Goal: Information Seeking & Learning: Learn about a topic

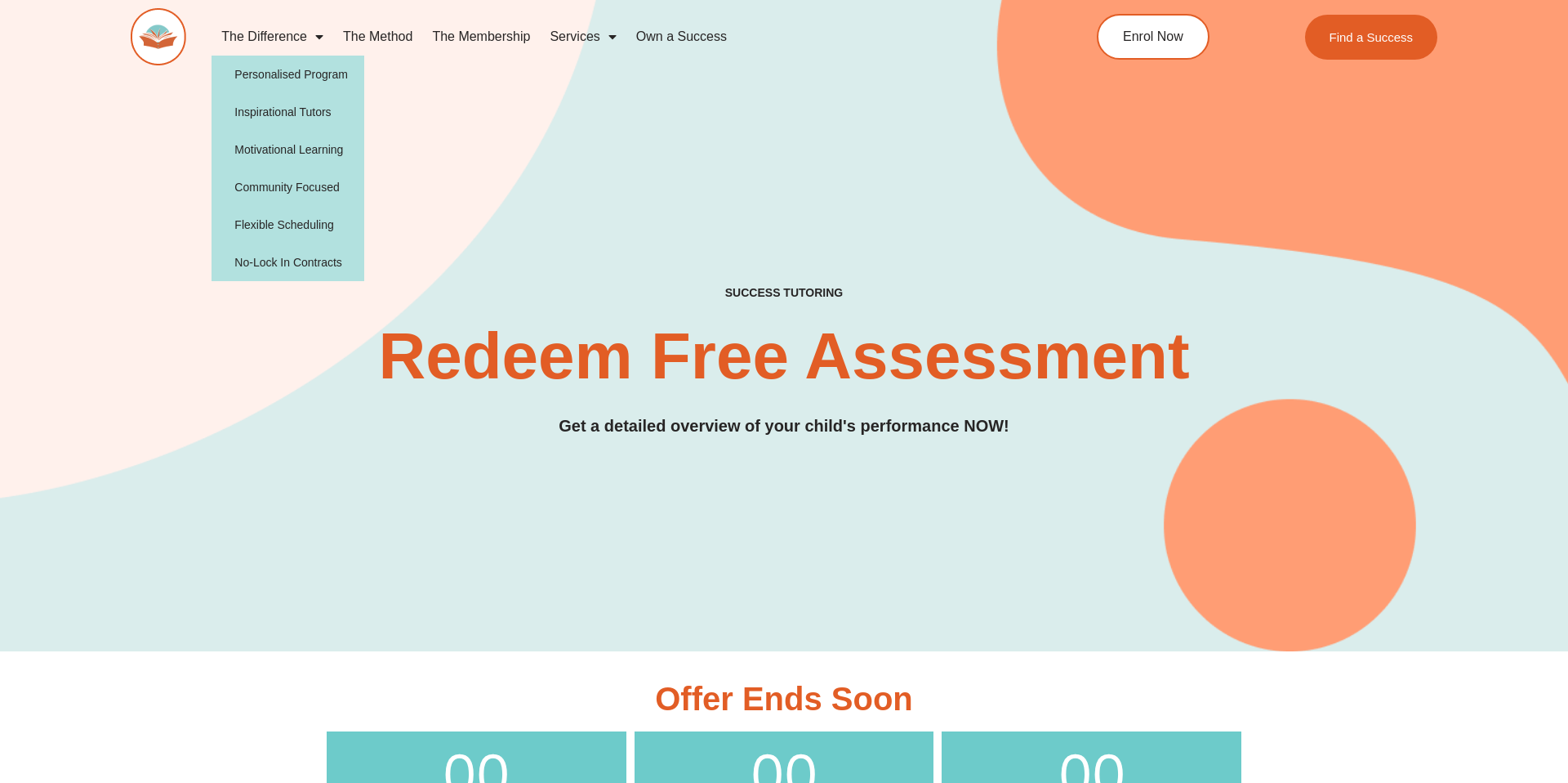
click at [289, 31] on link "The Difference" at bounding box center [272, 37] width 122 height 38
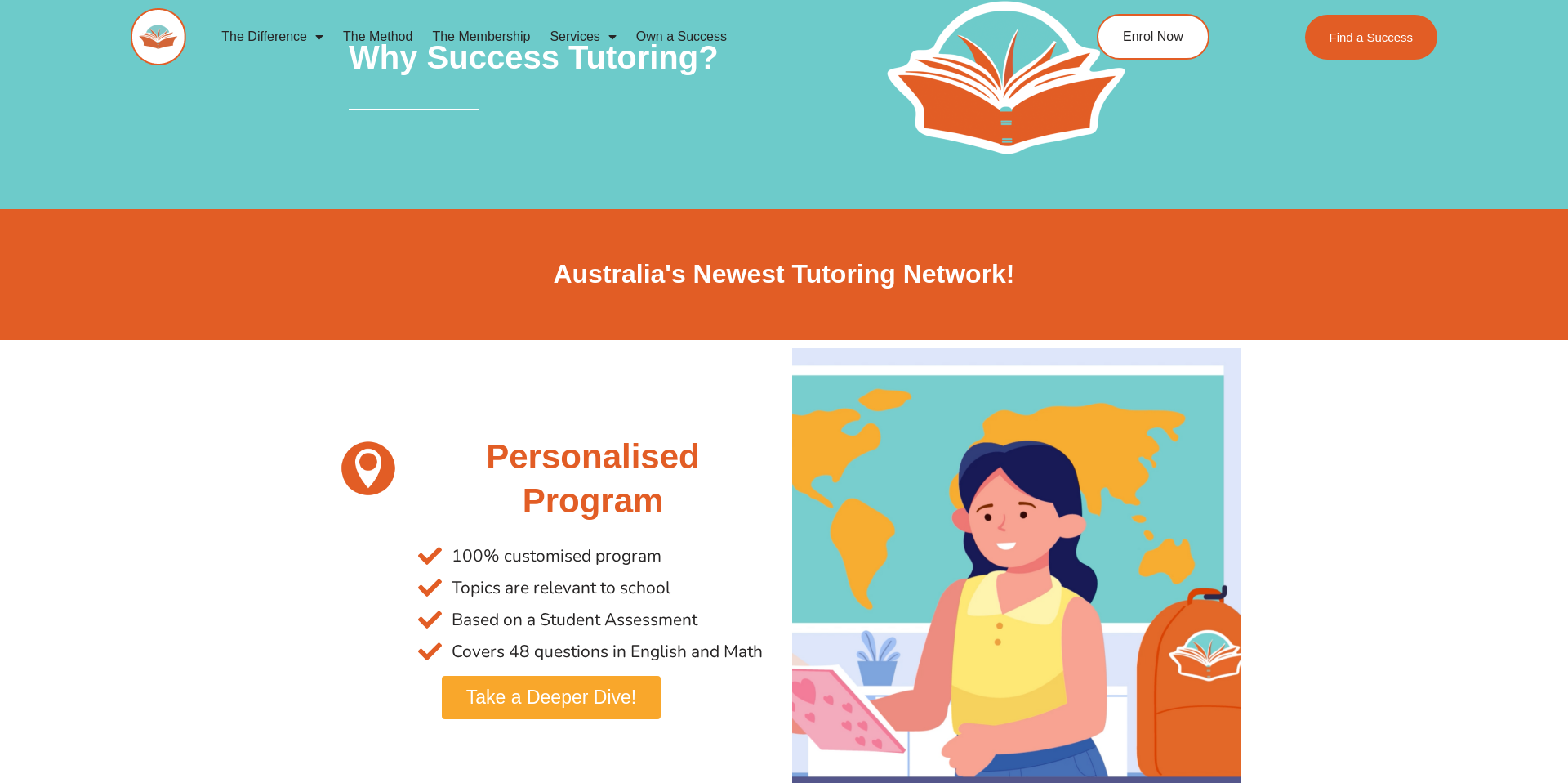
click at [376, 321] on div "Australia's Newest Tutoring Network!" at bounding box center [784, 274] width 931 height 130
drag, startPoint x: 758, startPoint y: 40, endPoint x: 232, endPoint y: 19, distance: 526.4
click at [231, 19] on nav "The Difference Personalised Program Inspirational Tutors Motivational Learning …" at bounding box center [616, 37] width 810 height 38
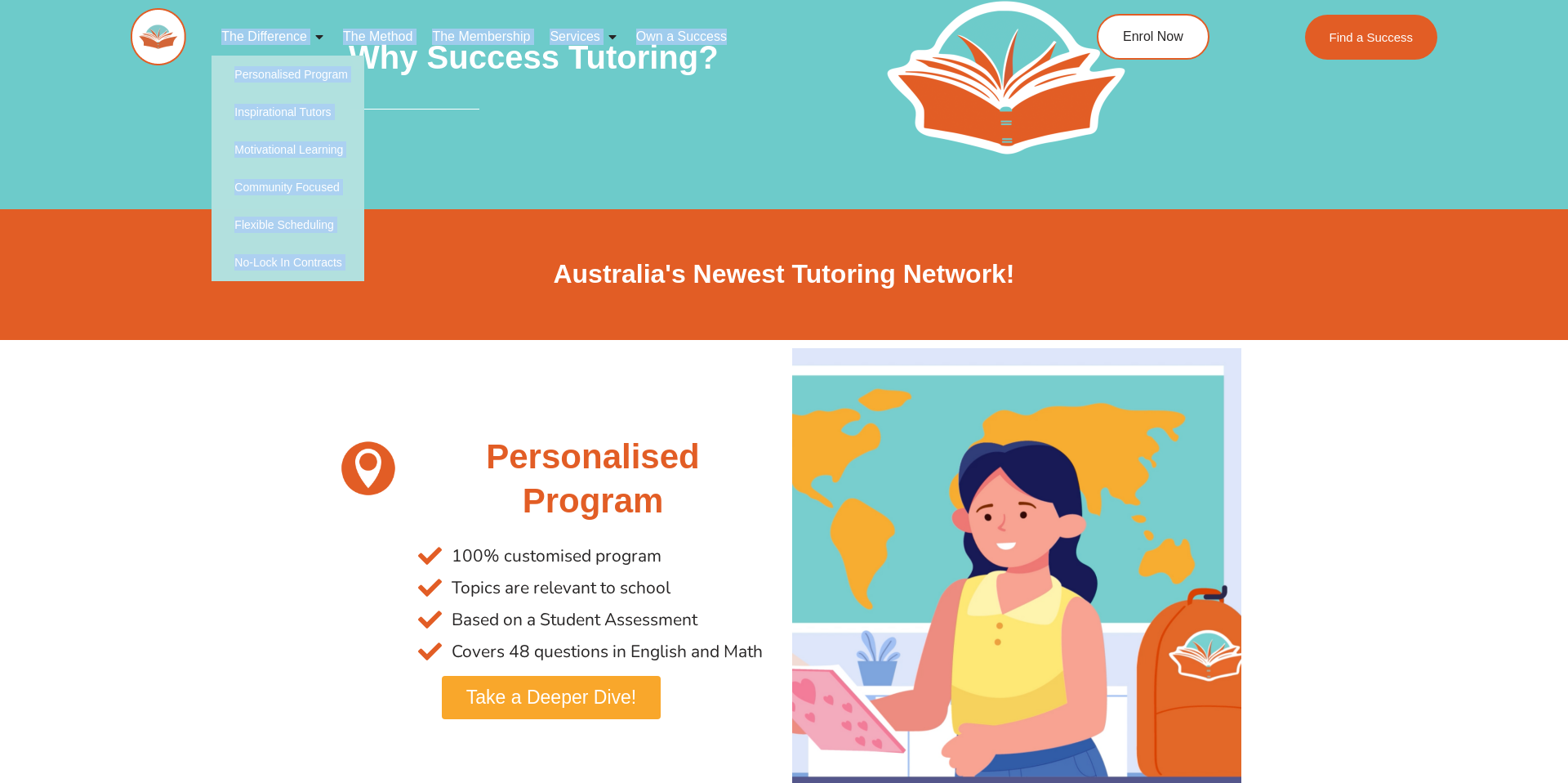
copy ul "The Difference Personalised Program Inspirational Tutors Motivational Learning …"
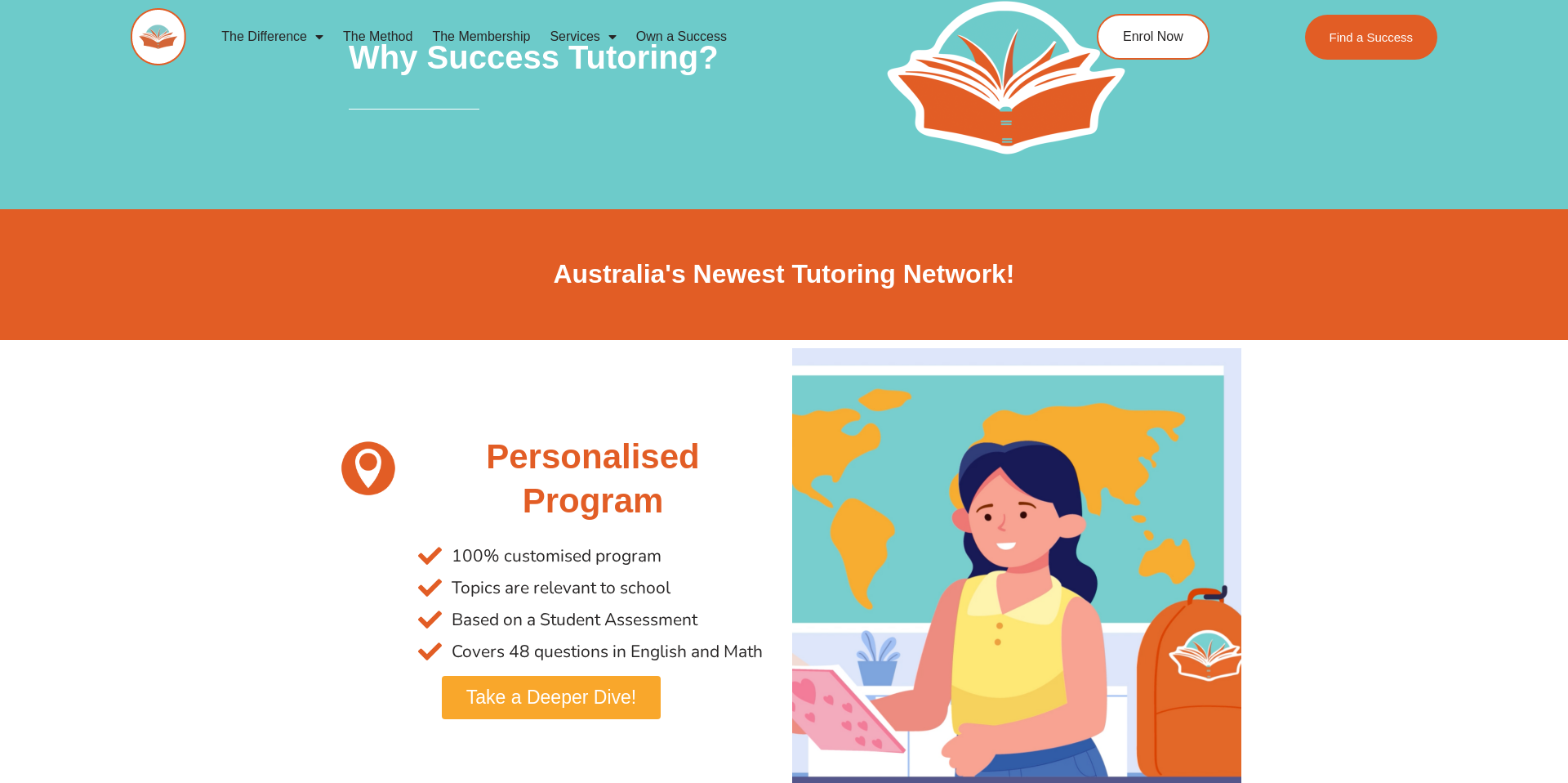
click at [508, 157] on div at bounding box center [540, 158] width 385 height 41
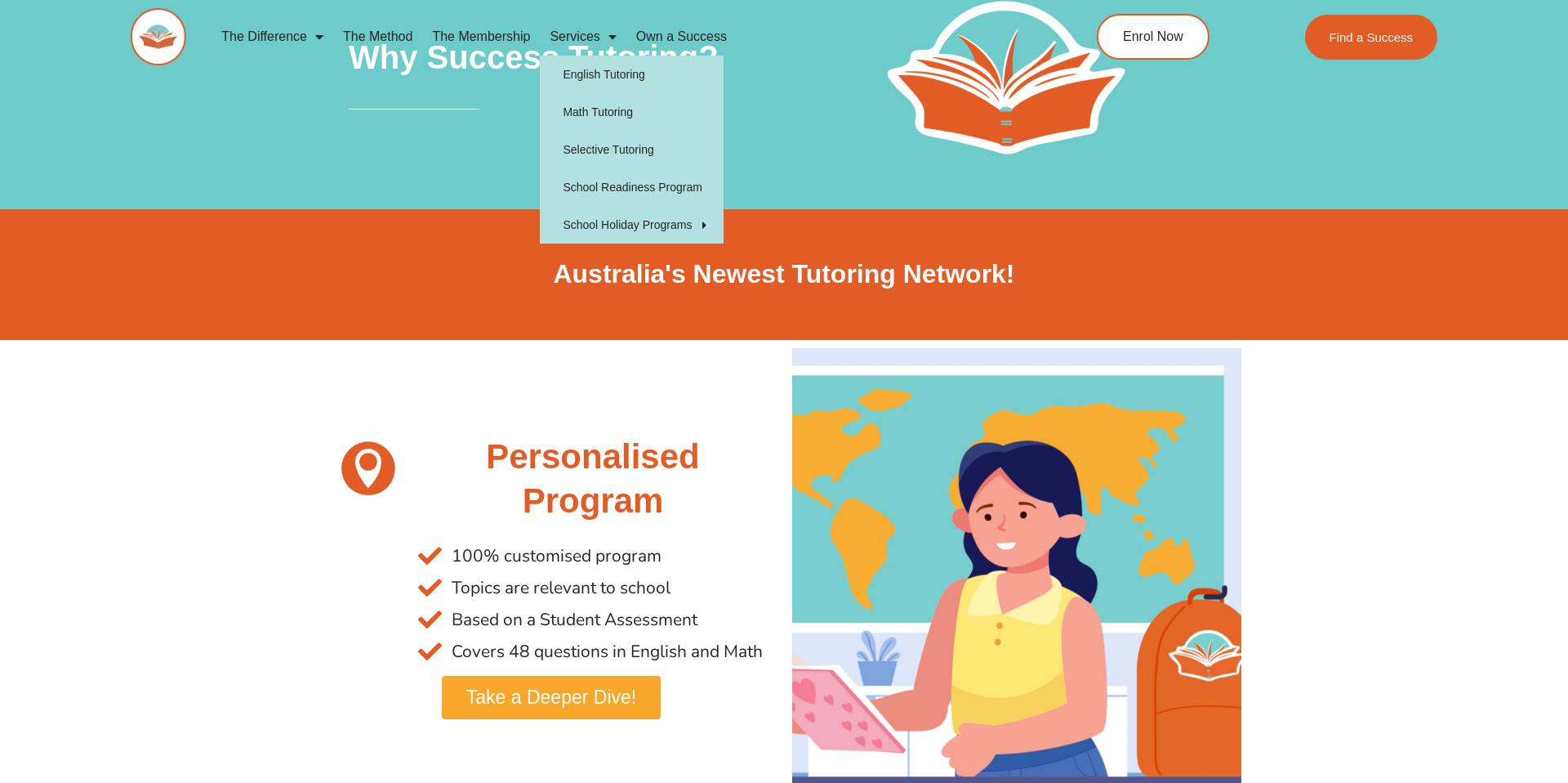
click at [574, 34] on link "Services" at bounding box center [582, 37] width 86 height 38
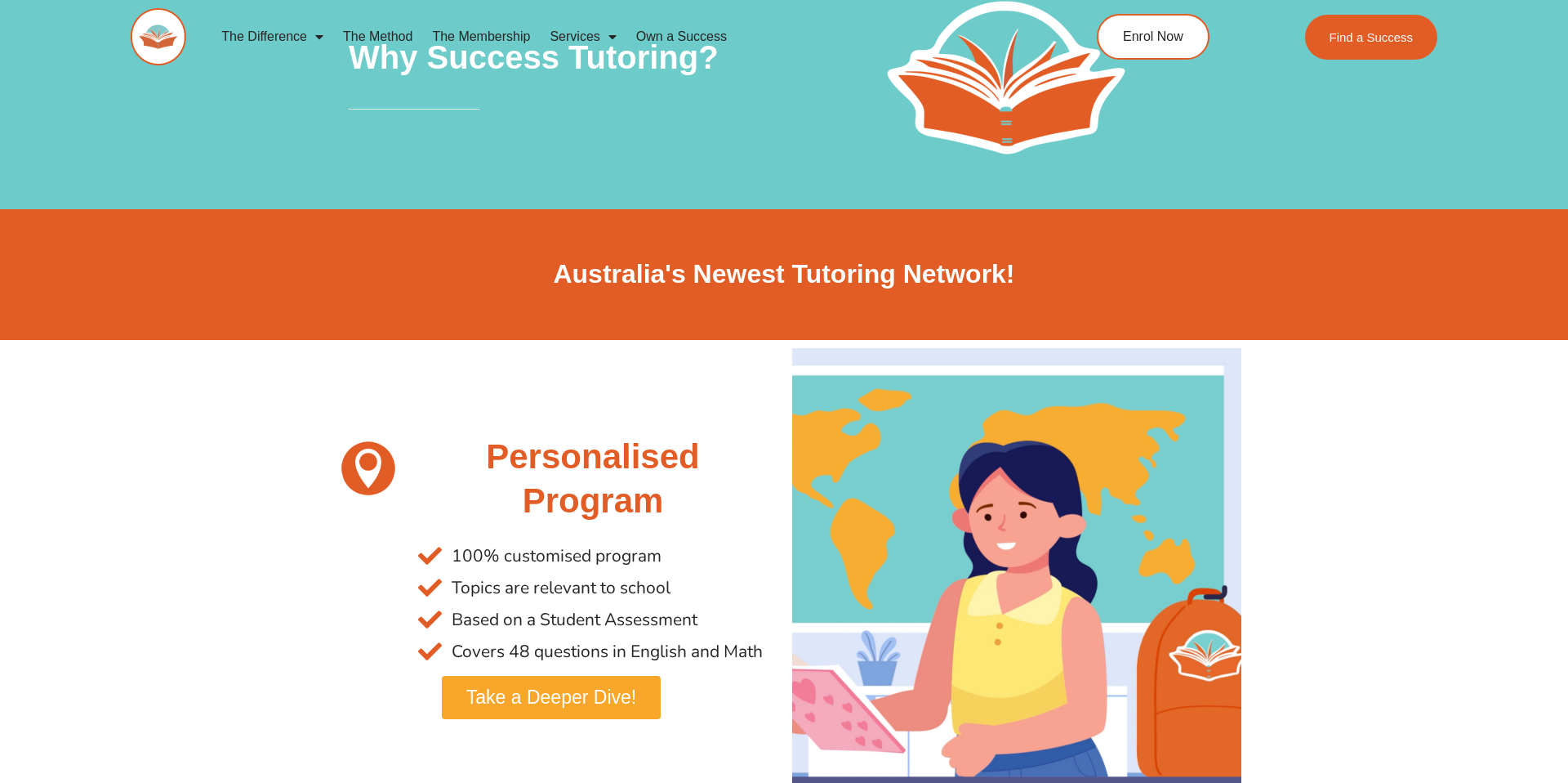
click at [677, 45] on link "Own a Success" at bounding box center [681, 37] width 110 height 38
click at [386, 31] on link "The Method" at bounding box center [377, 37] width 89 height 38
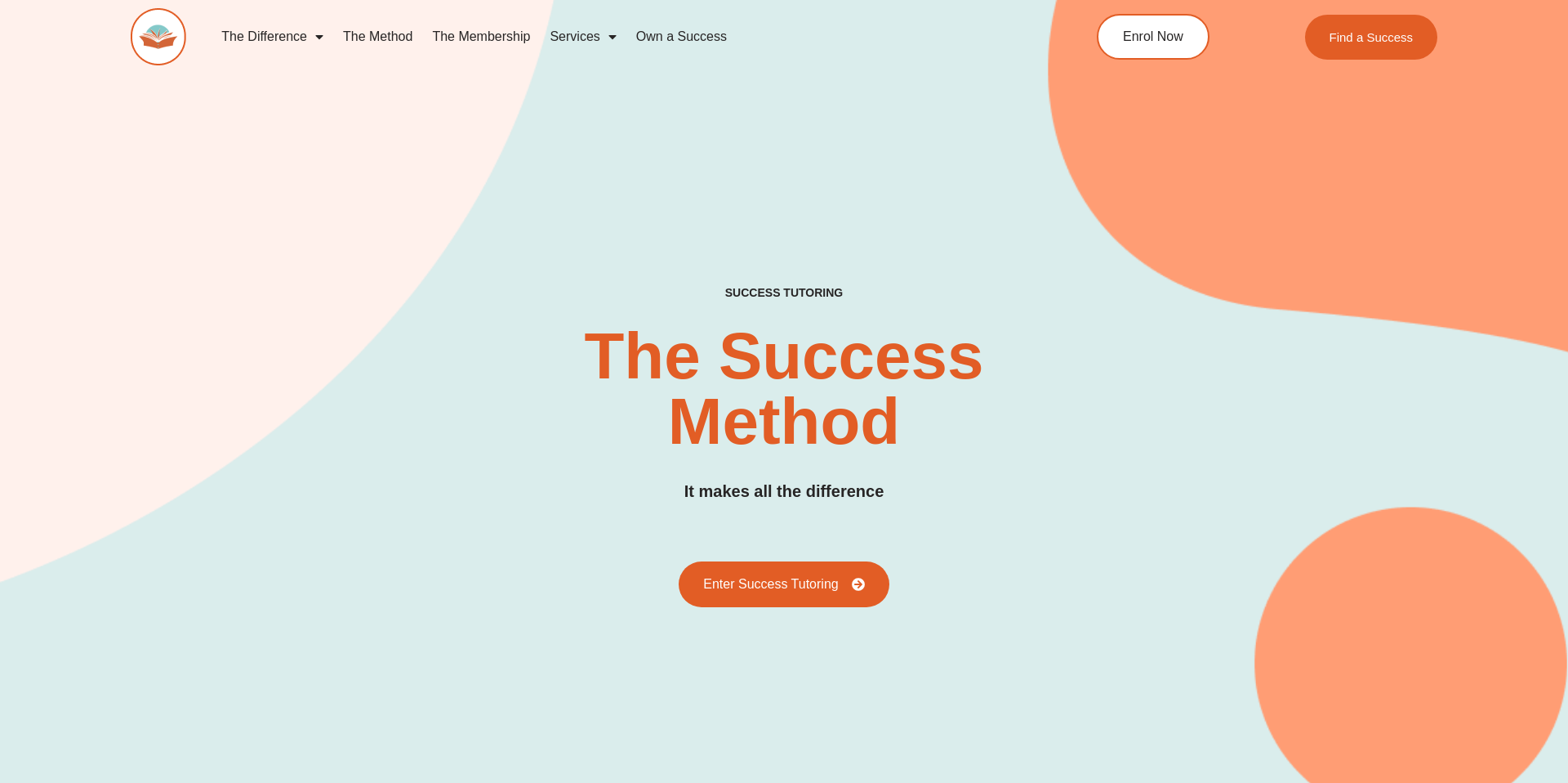
click at [436, 130] on div "SUCCESS TUTORING​ The Success Method It makes all the difference Enter Success …" at bounding box center [784, 383] width 1307 height 873
click at [1163, 38] on span "Enrol Now" at bounding box center [1151, 37] width 64 height 14
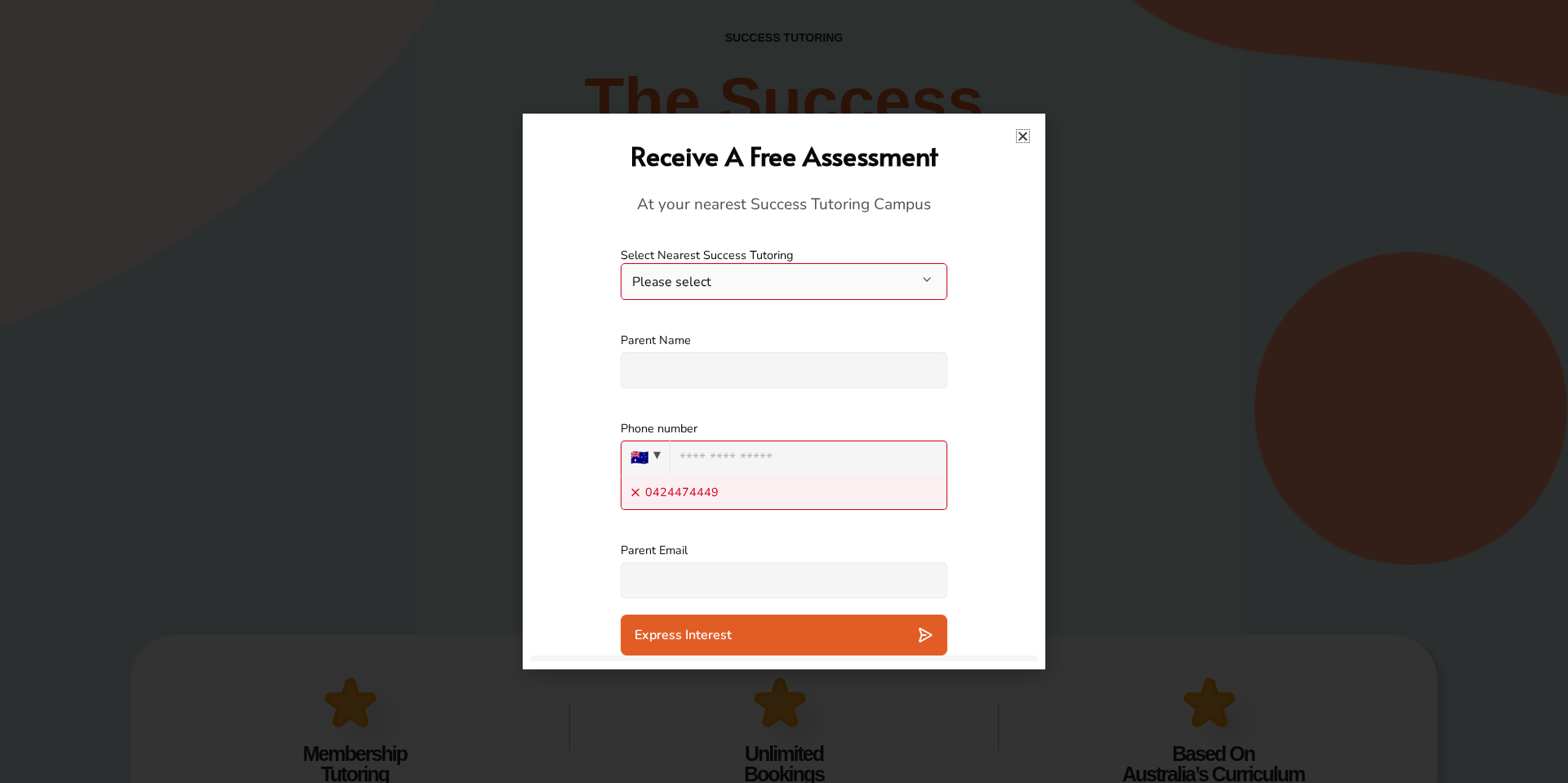
scroll to position [285, 0]
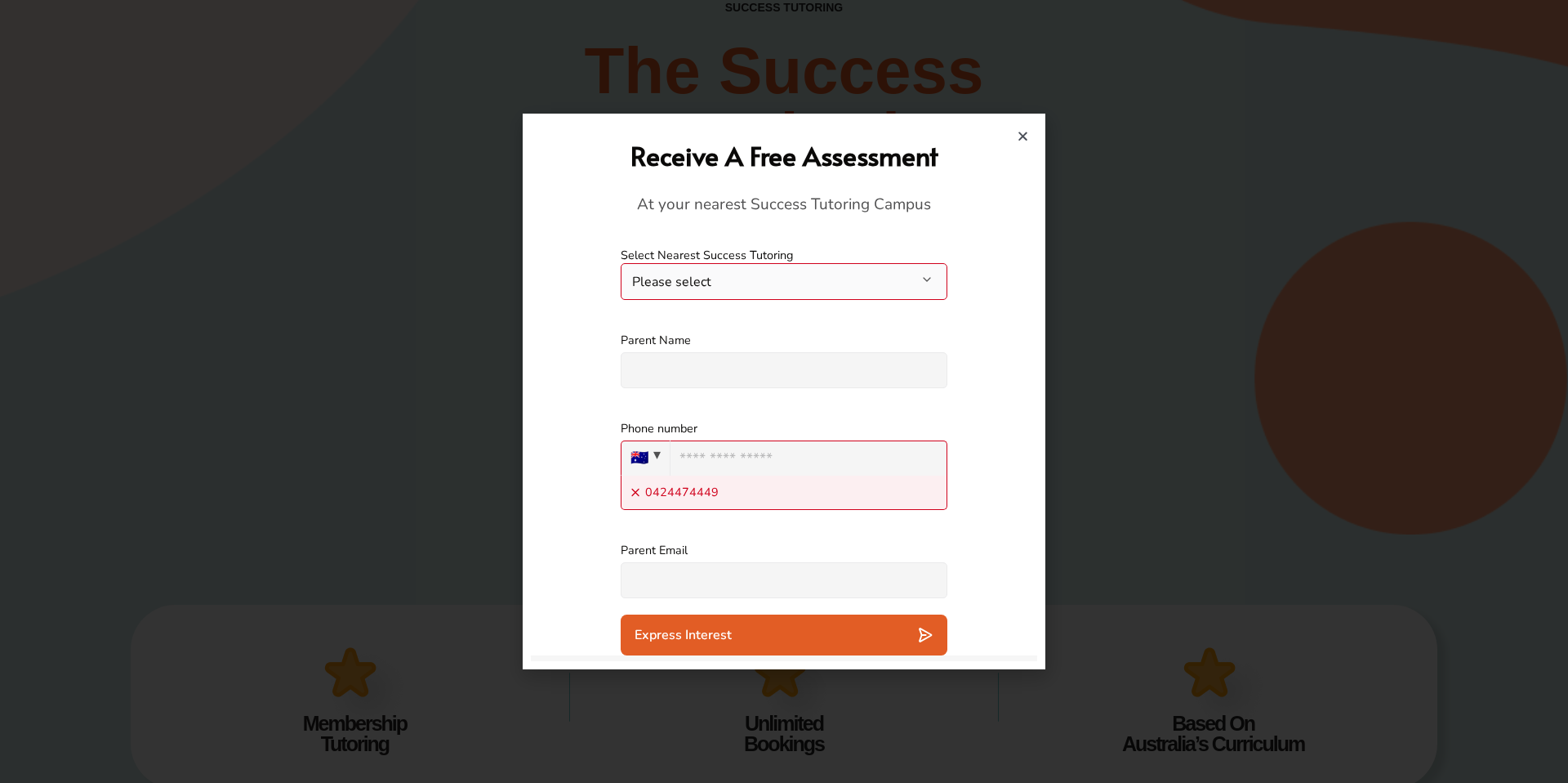
click at [726, 285] on button "Please select" at bounding box center [784, 281] width 326 height 37
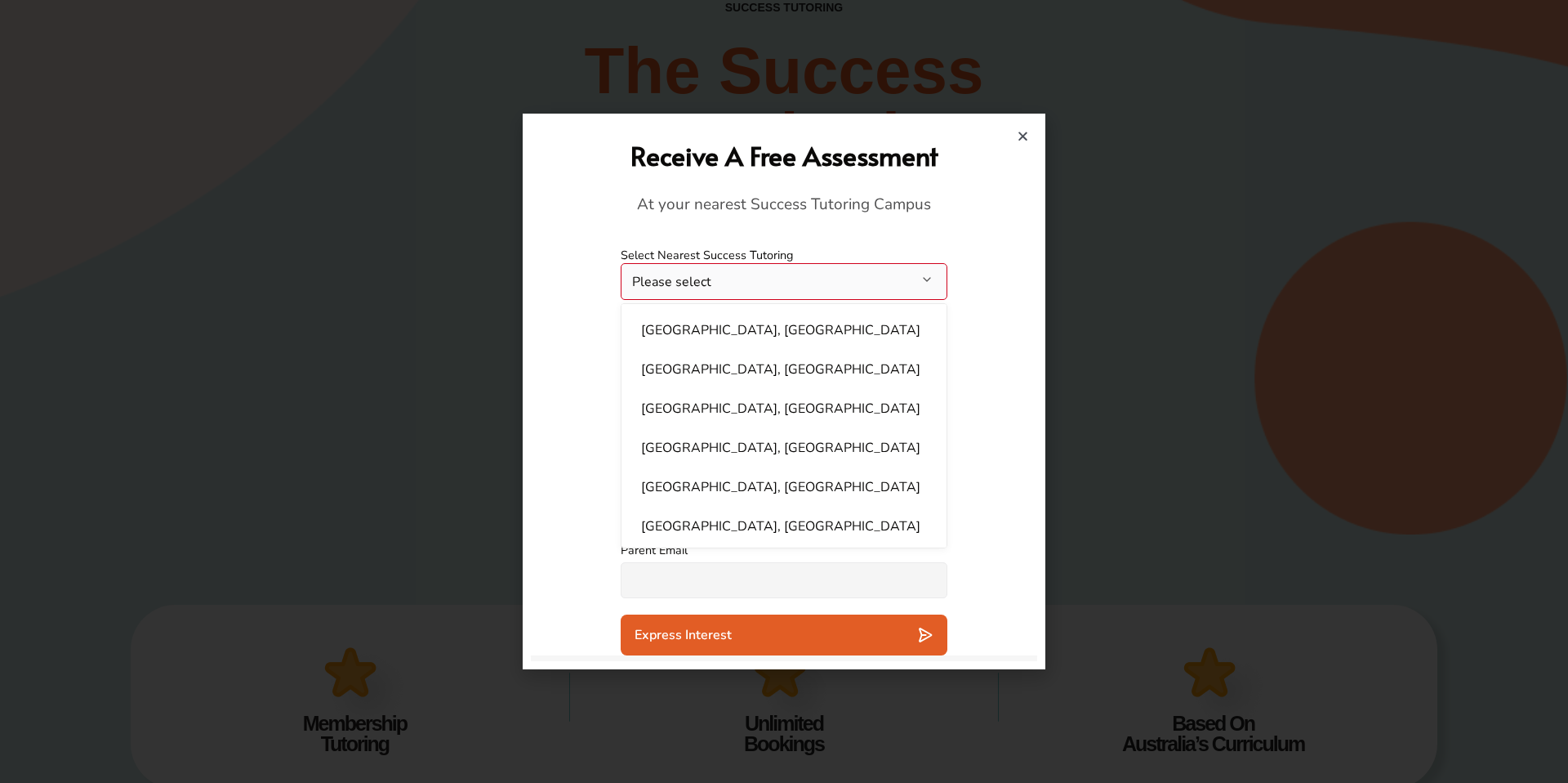
click at [726, 285] on button "Please select" at bounding box center [784, 281] width 326 height 37
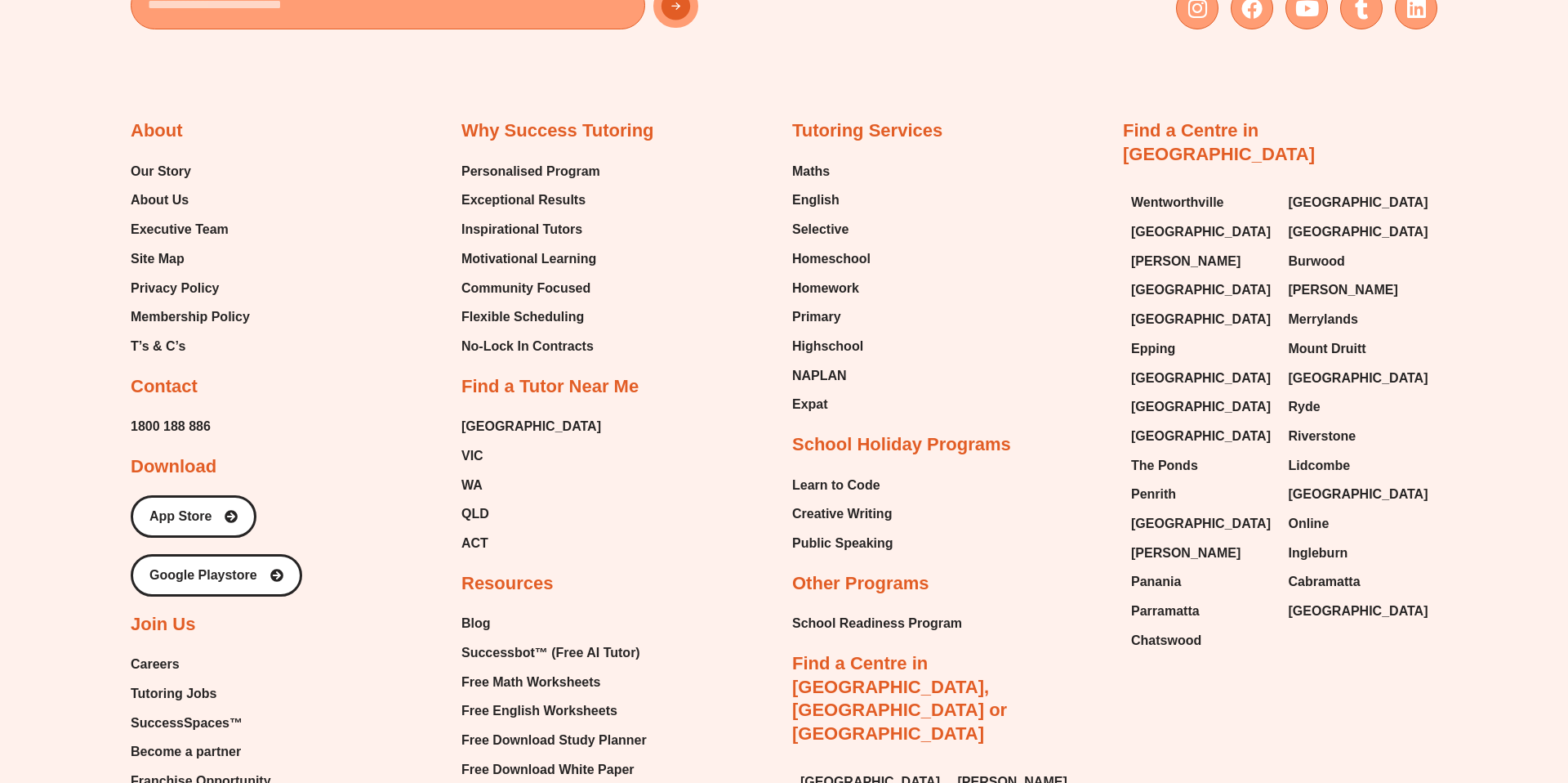
scroll to position [3882, 0]
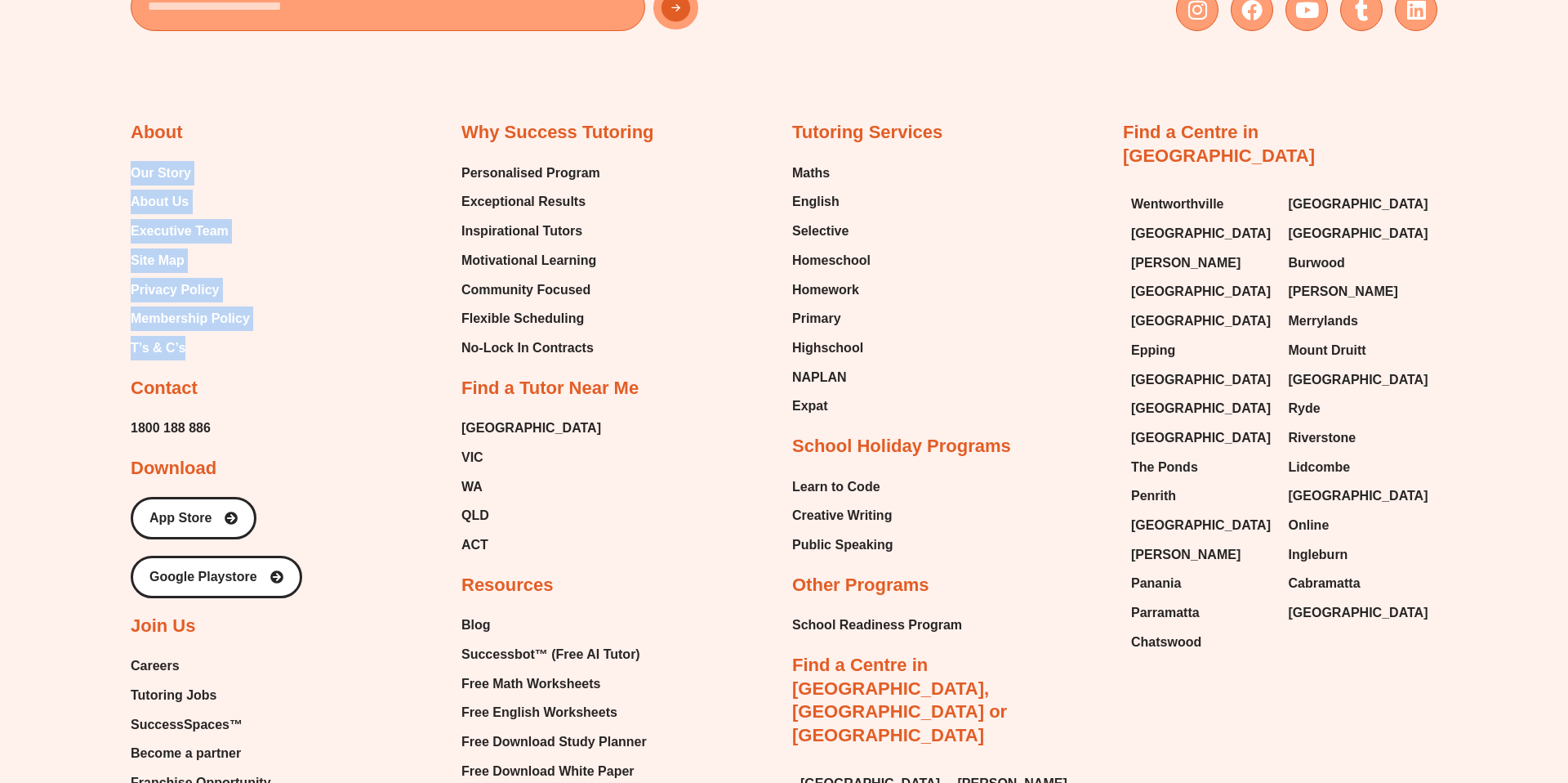
drag, startPoint x: 128, startPoint y: 147, endPoint x: 269, endPoint y: 314, distance: 218.6
click at [269, 315] on div "Email Instagram Facebook Youtube Tumblr Linkedin About Our Story About Us Execu…" at bounding box center [784, 423] width 1568 height 1369
copy ul "Our Story About Us Executive Team Site Map Privacy Policy Membership Policy T’s…"
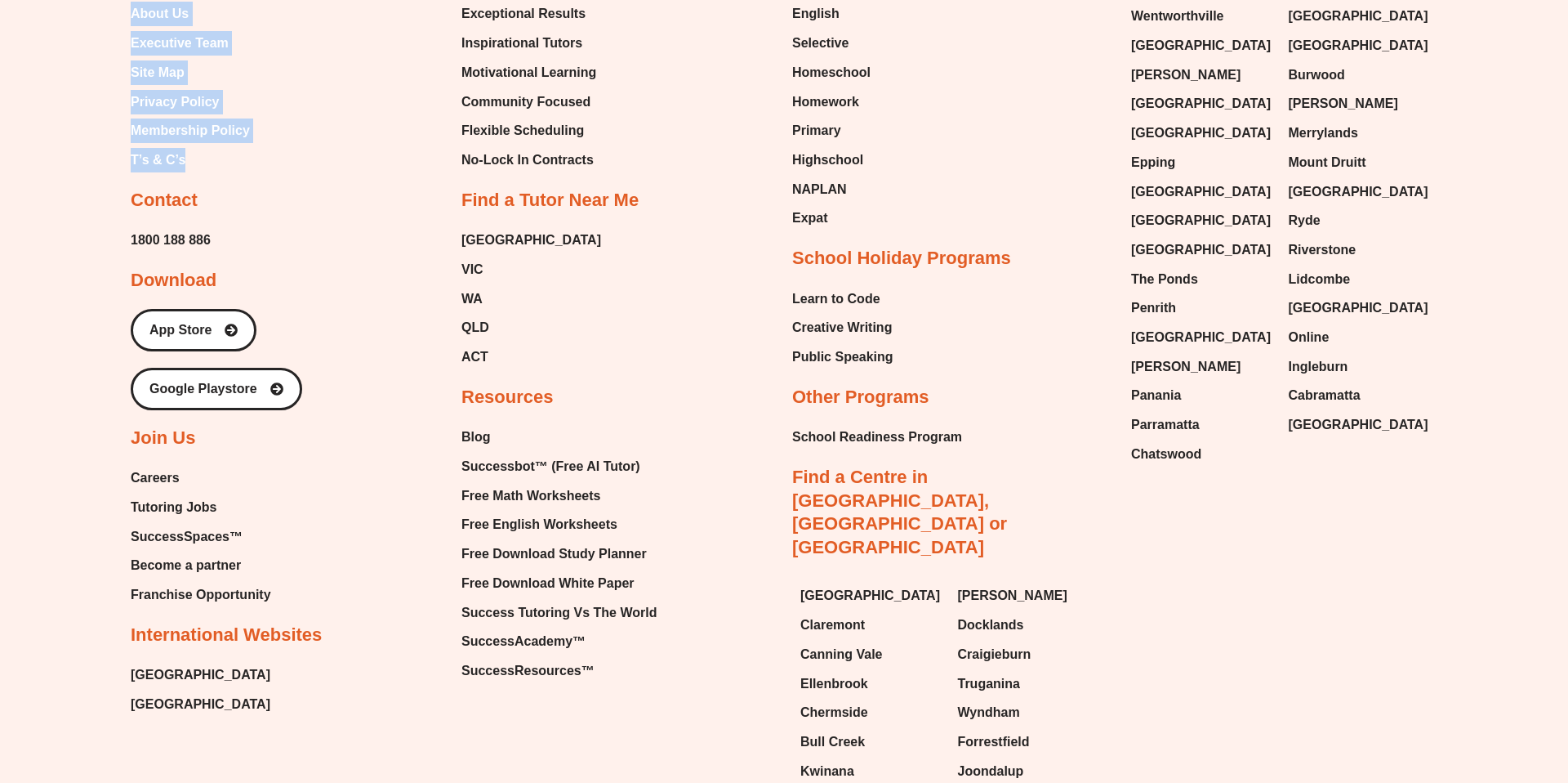
scroll to position [4070, 0]
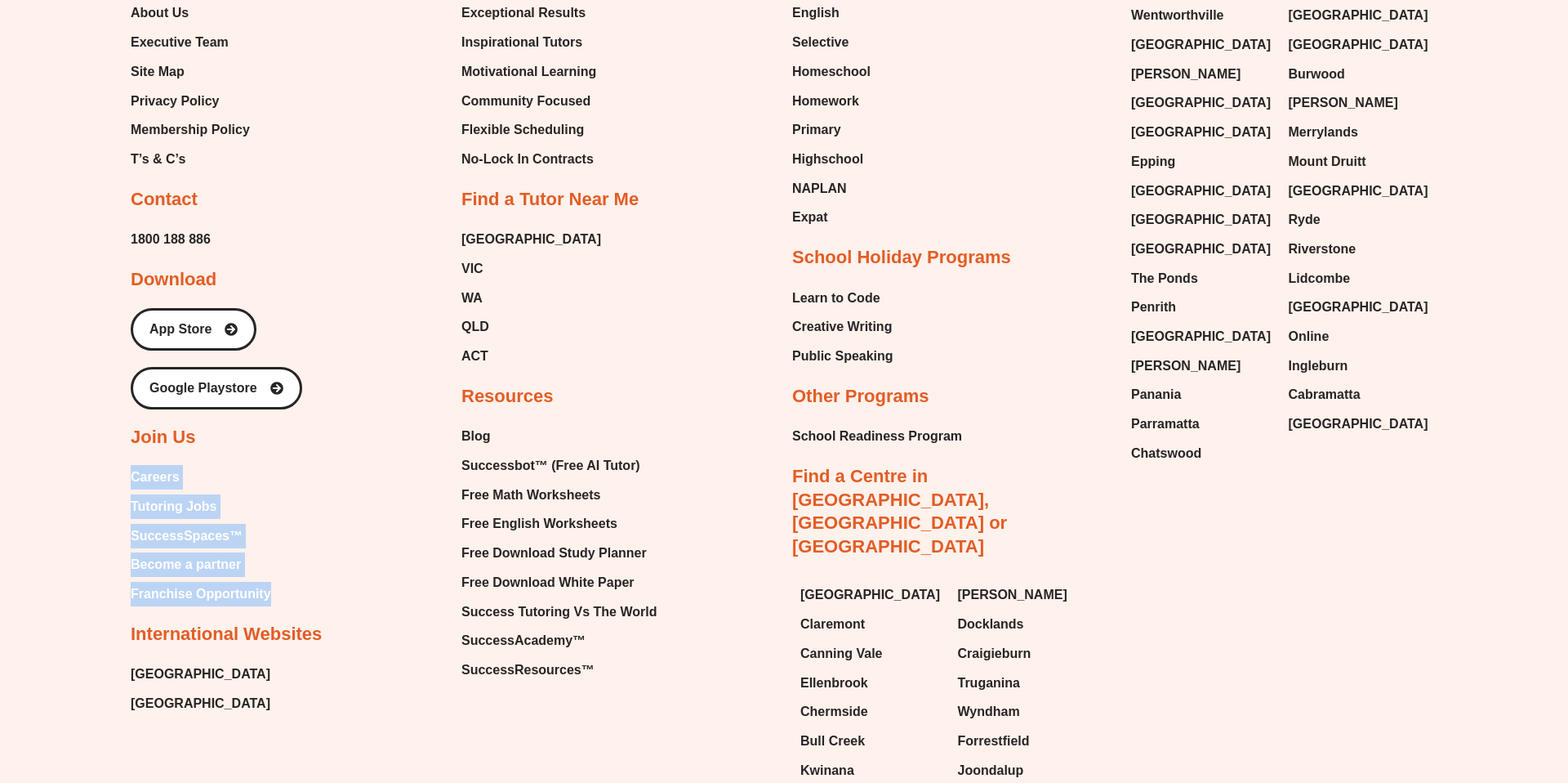
drag, startPoint x: 296, startPoint y: 566, endPoint x: 108, endPoint y: 449, distance: 221.4
click at [108, 449] on div "Email Instagram Facebook Youtube Tumblr Linkedin About Our Story About Us Execu…" at bounding box center [784, 235] width 1568 height 1369
copy ul "Careers Tutoring Jobs SuccessSpaces™ Become a partner Franchise Opportunity"
click at [401, 443] on div "About Our Story About Us Executive Team Site Map Privacy Policy Membership Poli…" at bounding box center [288, 324] width 315 height 784
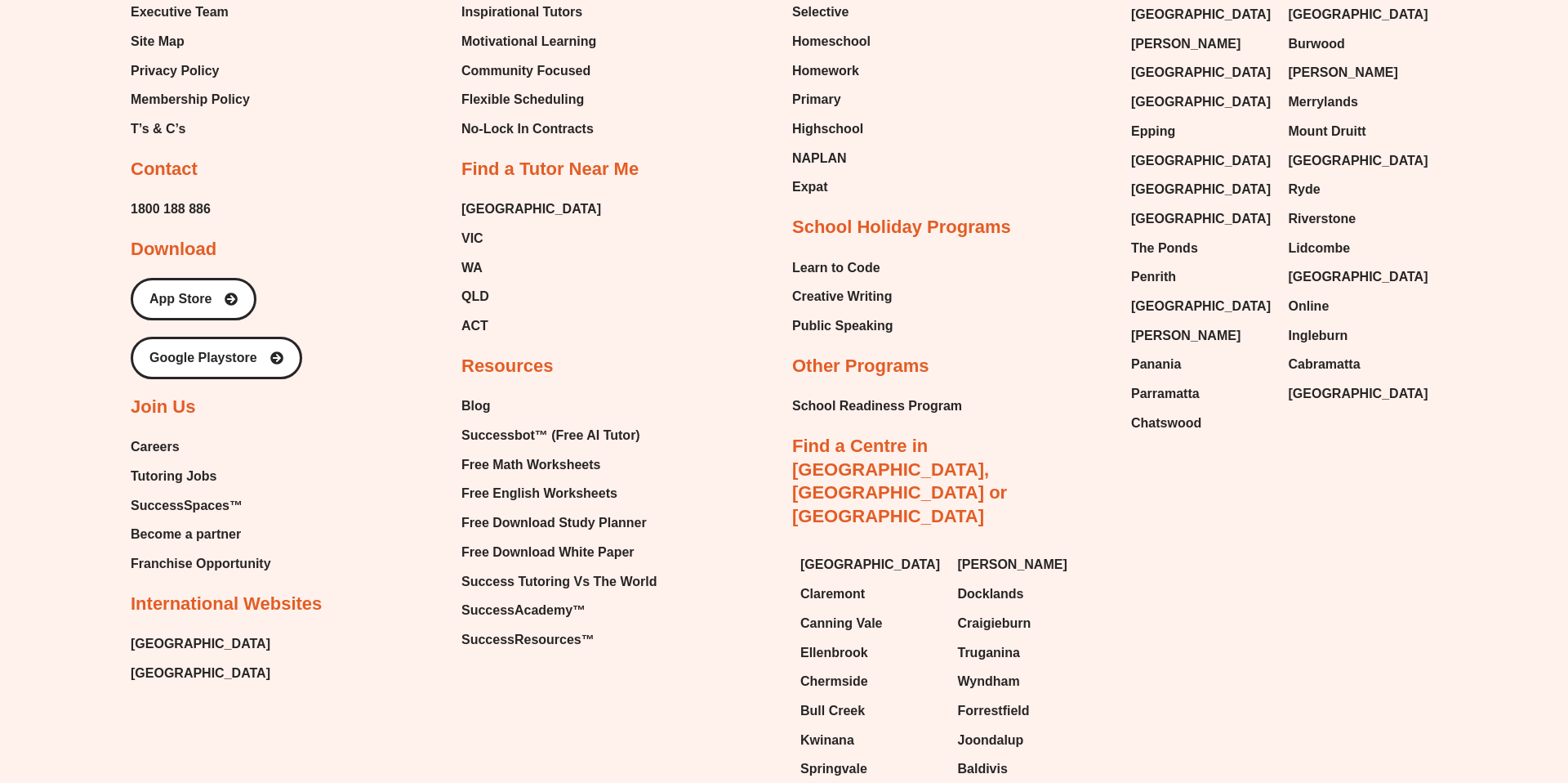
scroll to position [4218, 0]
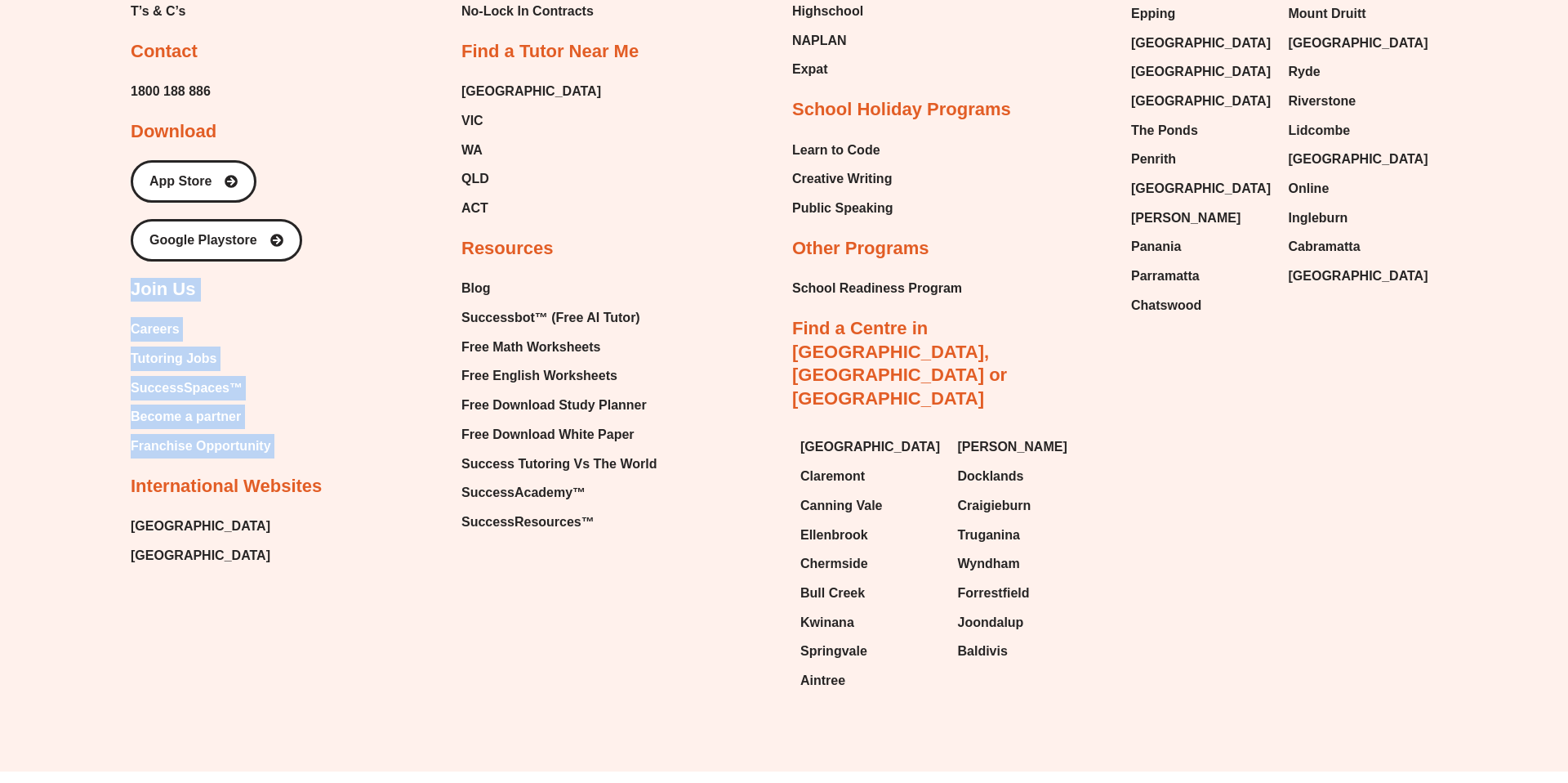
drag, startPoint x: 131, startPoint y: 262, endPoint x: 347, endPoint y: 423, distance: 269.4
click at [348, 423] on div "About Our Story About Us Executive Team Site Map Privacy Policy Membership Poli…" at bounding box center [288, 177] width 315 height 784
copy div "Join Us Careers Tutoring Jobs SuccessSpaces™ Become a partner Franchise Opportu…"
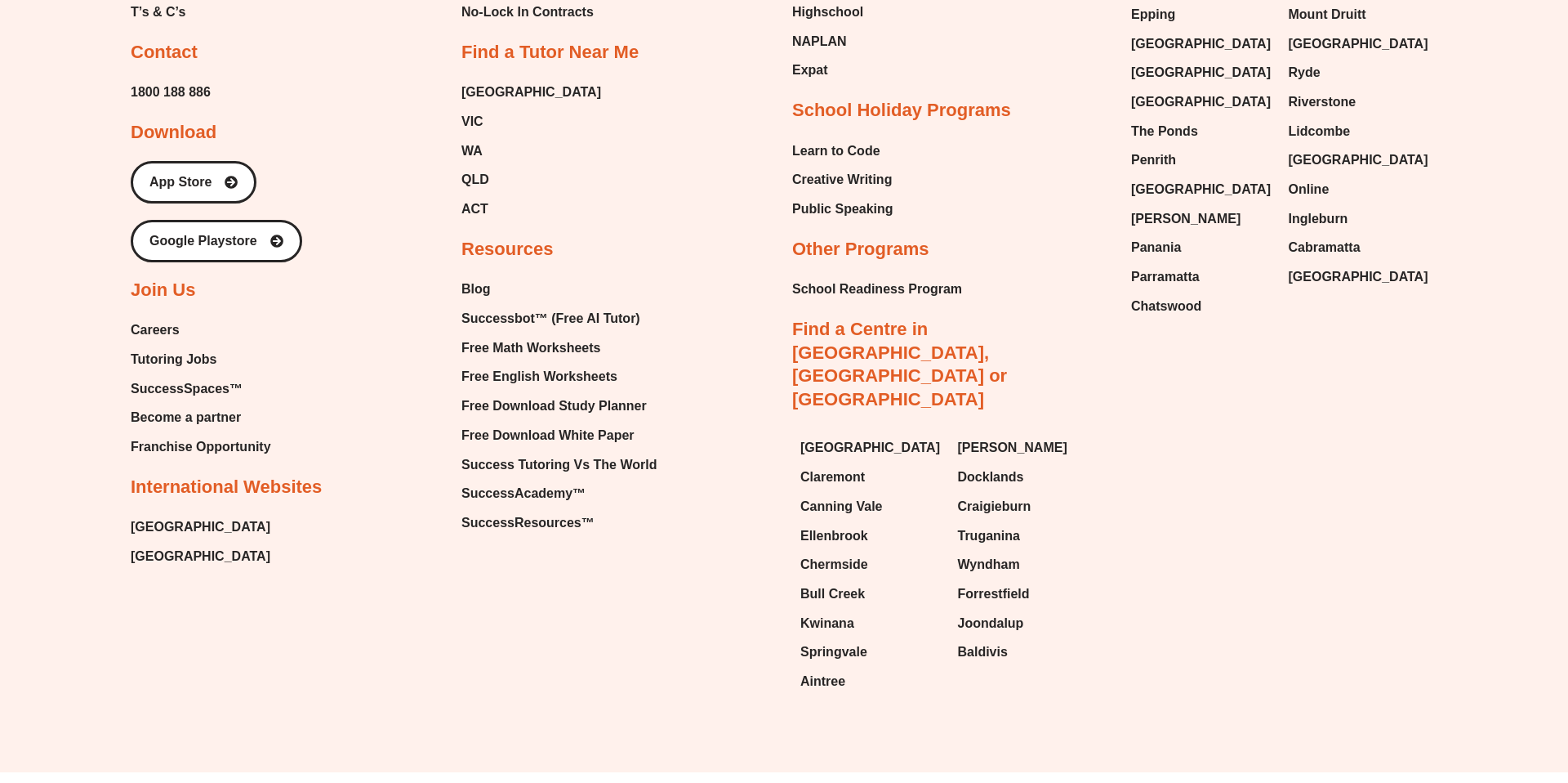
click at [317, 301] on div "About Our Story About Us Executive Team Site Map Privacy Policy Membership Poli…" at bounding box center [288, 177] width 315 height 784
click at [207, 377] on span "SuccessSpaces™" at bounding box center [186, 388] width 112 height 24
click at [332, 370] on div "About Our Story About Us Executive Team Site Map Privacy Policy Membership Poli…" at bounding box center [288, 177] width 315 height 784
drag, startPoint x: 332, startPoint y: 370, endPoint x: 59, endPoint y: 363, distance: 273.1
click at [58, 363] on div "Email Instagram Facebook Youtube Tumblr Linkedin About Our Story About Us Execu…" at bounding box center [784, 87] width 1568 height 1369
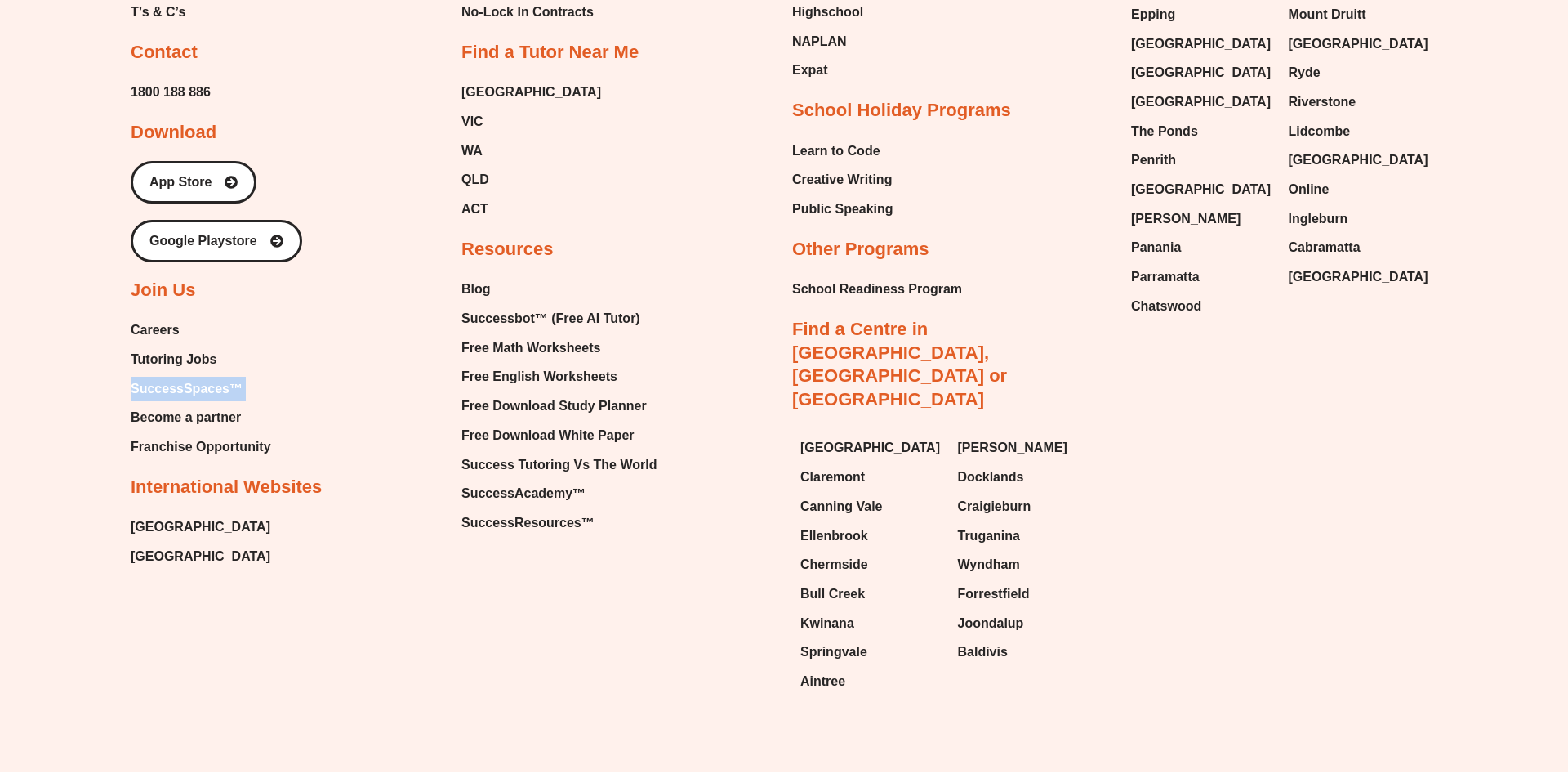
copy ul "SuccessSpaces™"
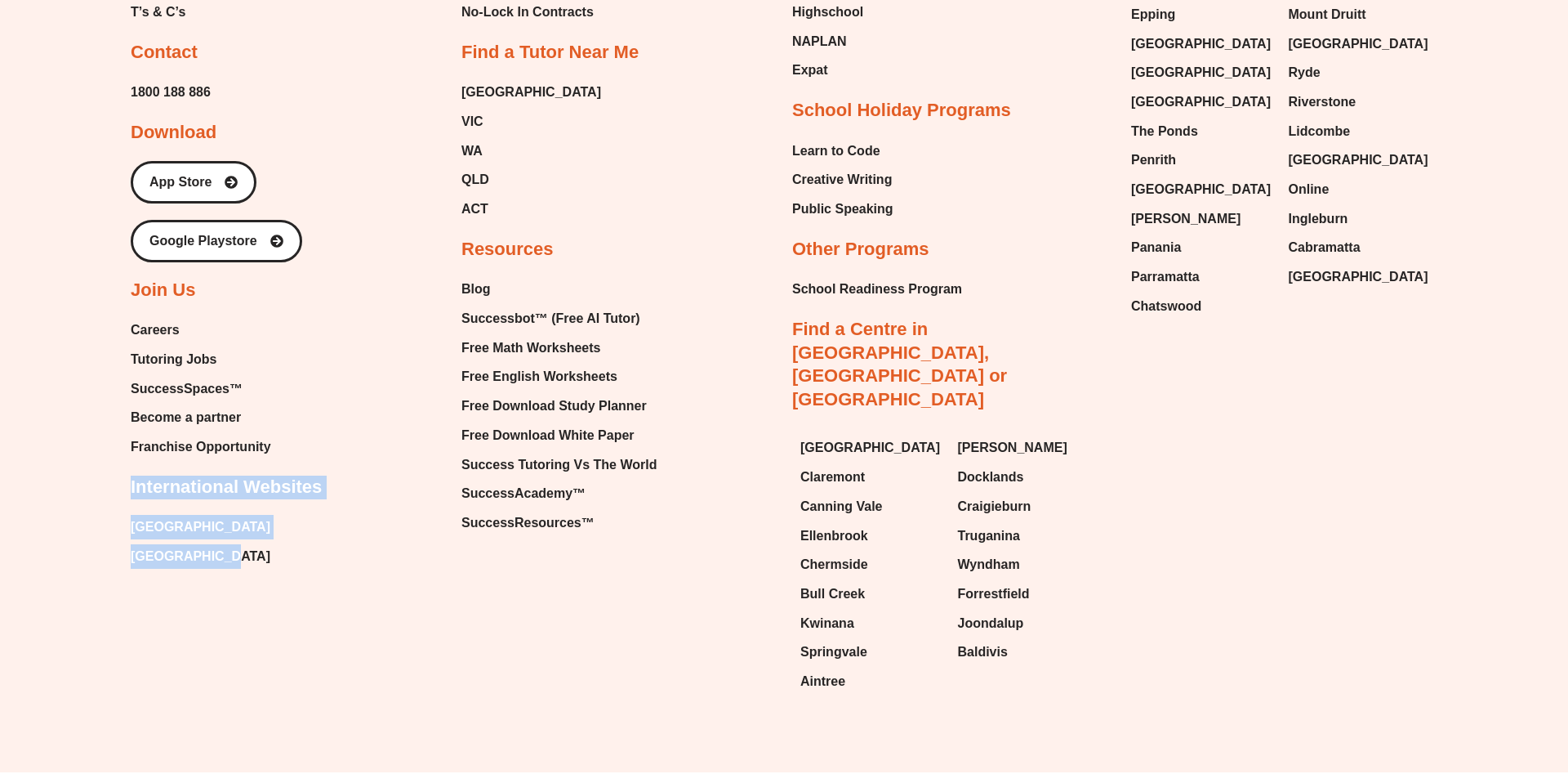
drag, startPoint x: 225, startPoint y: 526, endPoint x: 116, endPoint y: 461, distance: 126.9
click at [116, 461] on div "Email Instagram Facebook Youtube Tumblr Linkedin About Our Story About Us Execu…" at bounding box center [784, 87] width 1568 height 1369
copy div "International Websites New Zealand United States"
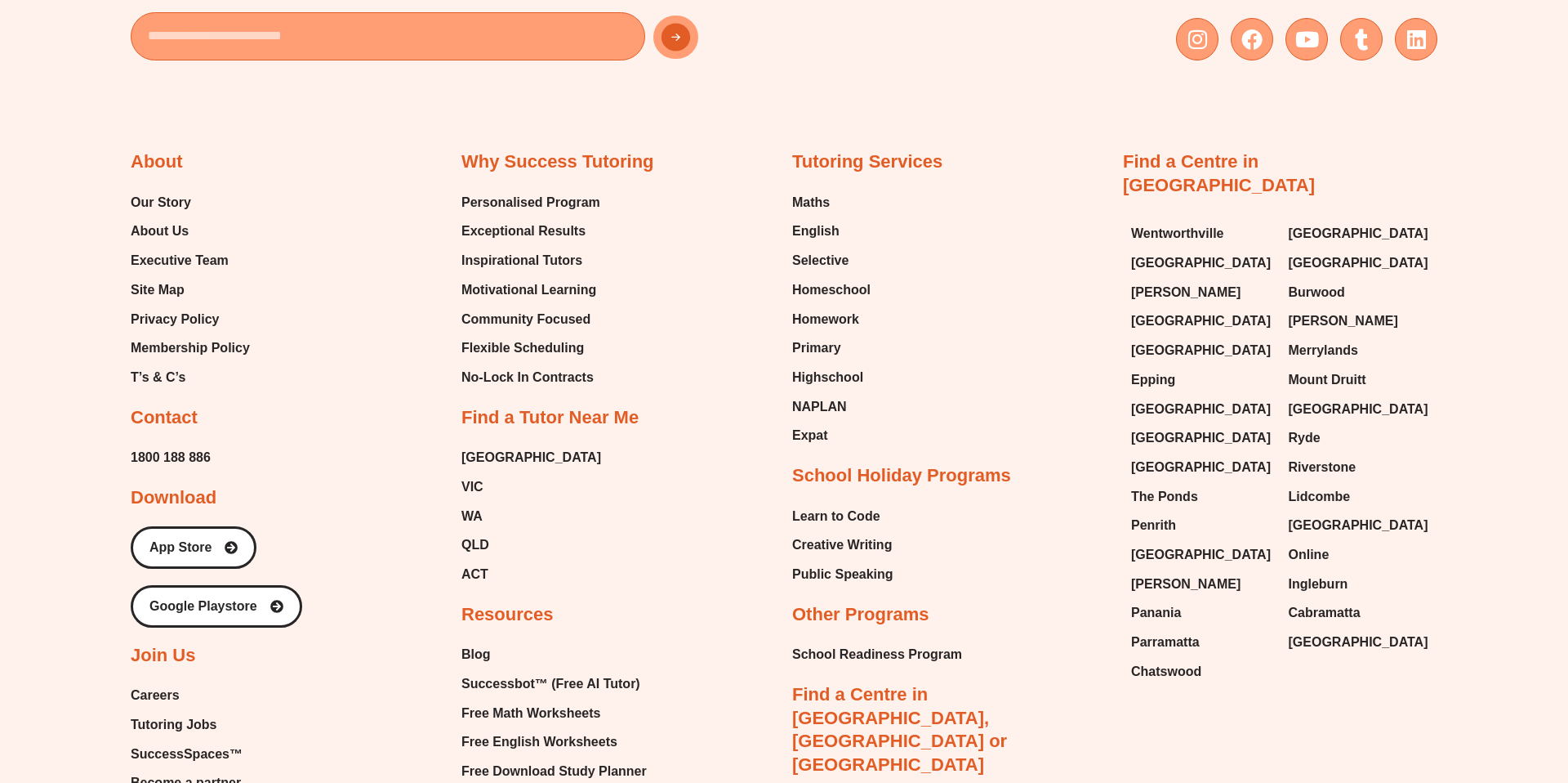
scroll to position [3926, 0]
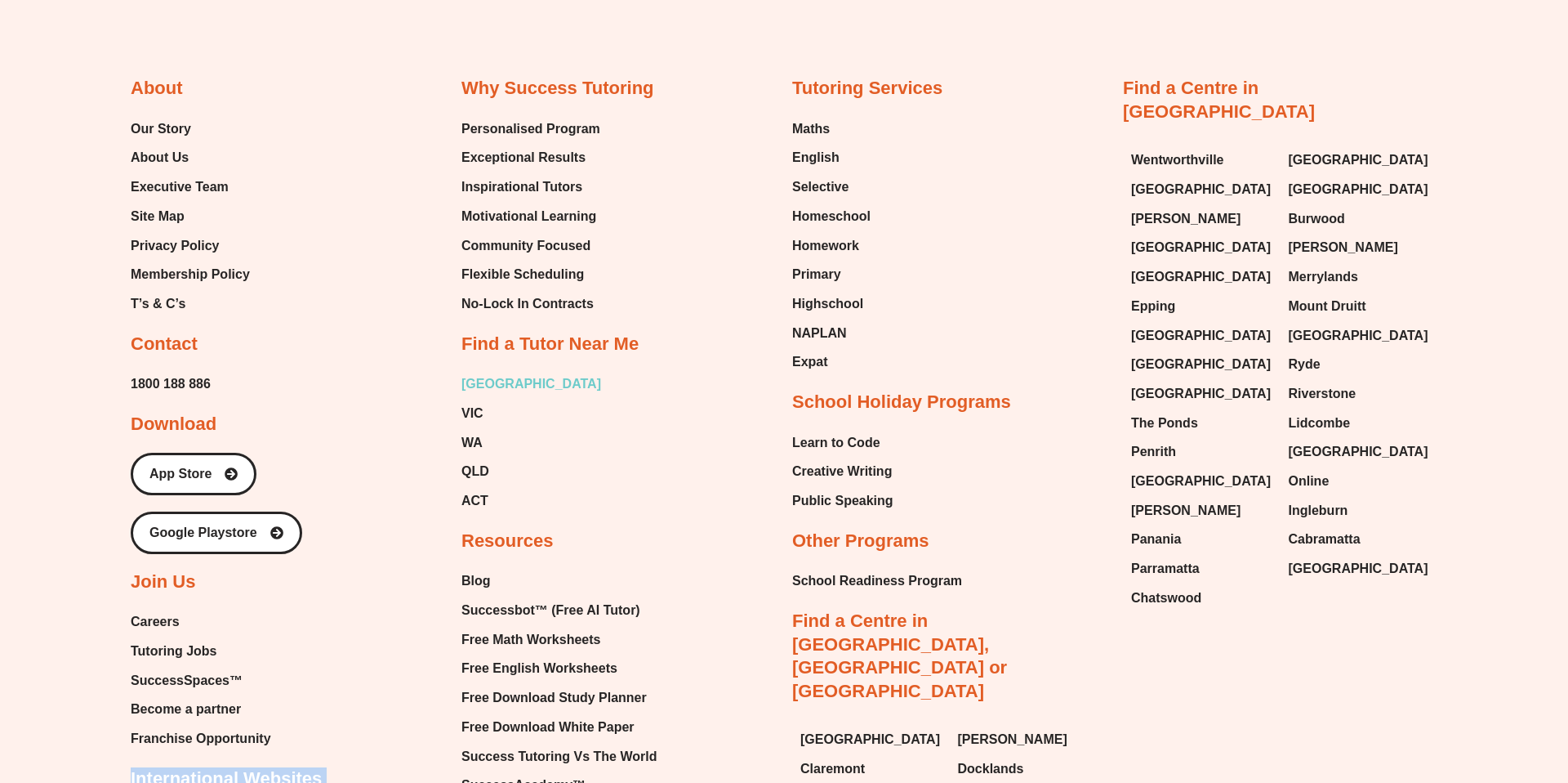
click at [472, 372] on span "[GEOGRAPHIC_DATA]" at bounding box center [531, 383] width 140 height 24
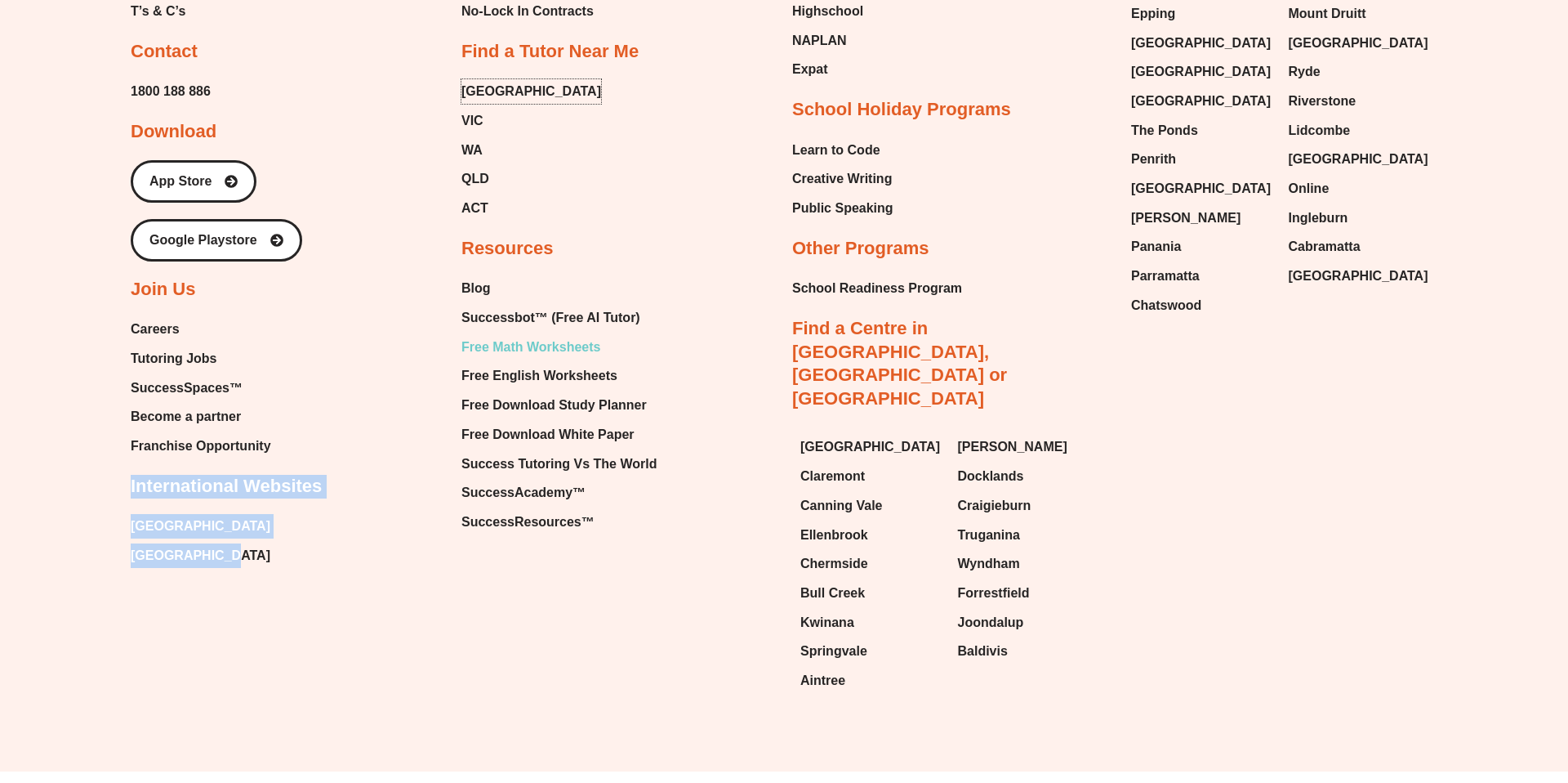
scroll to position [4217, 0]
click at [686, 228] on div "Why Success Tutoring Personalised Program Exceptional Results Inspirational Tut…" at bounding box center [619, 159] width 315 height 750
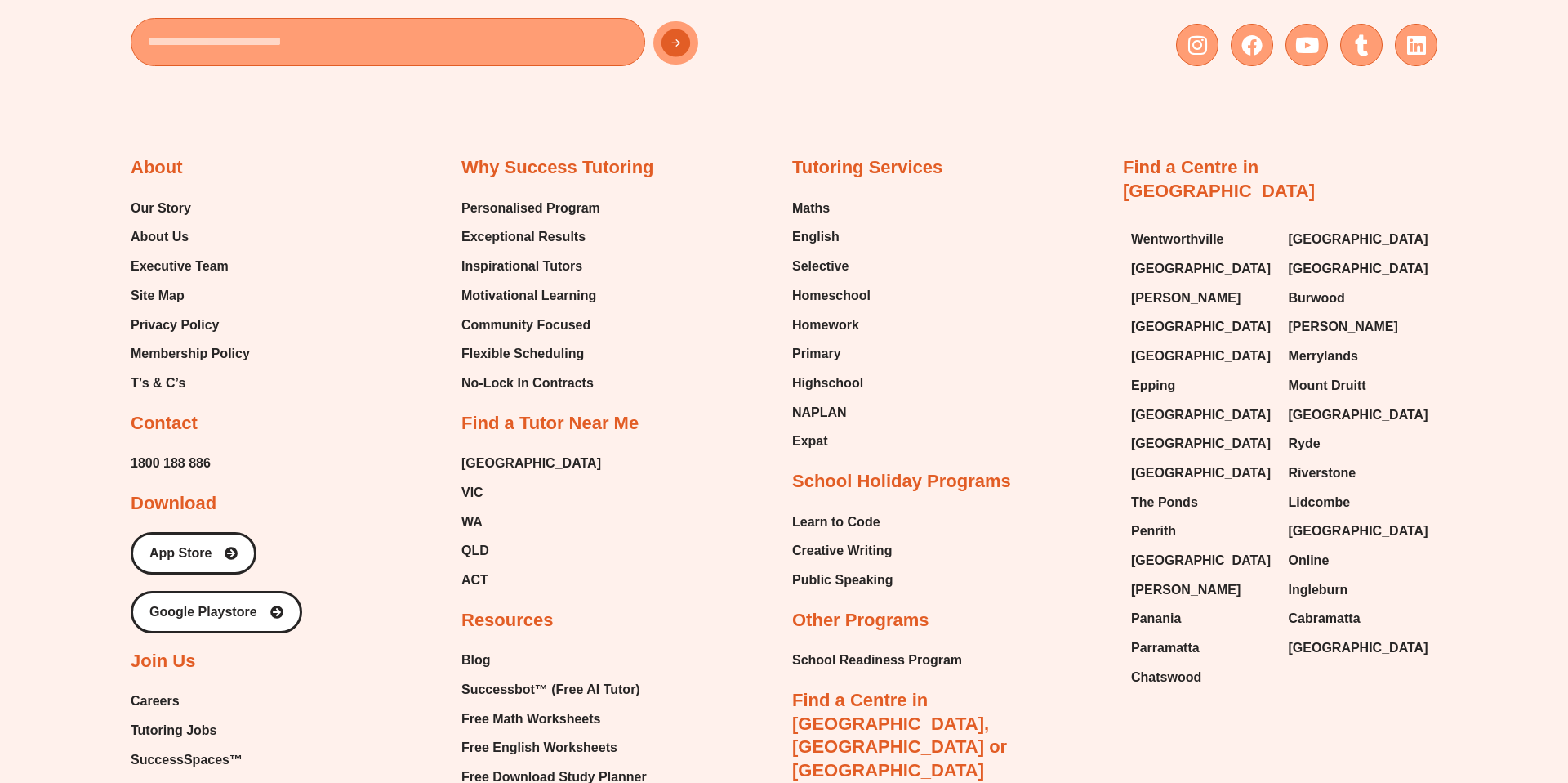
scroll to position [3842, 0]
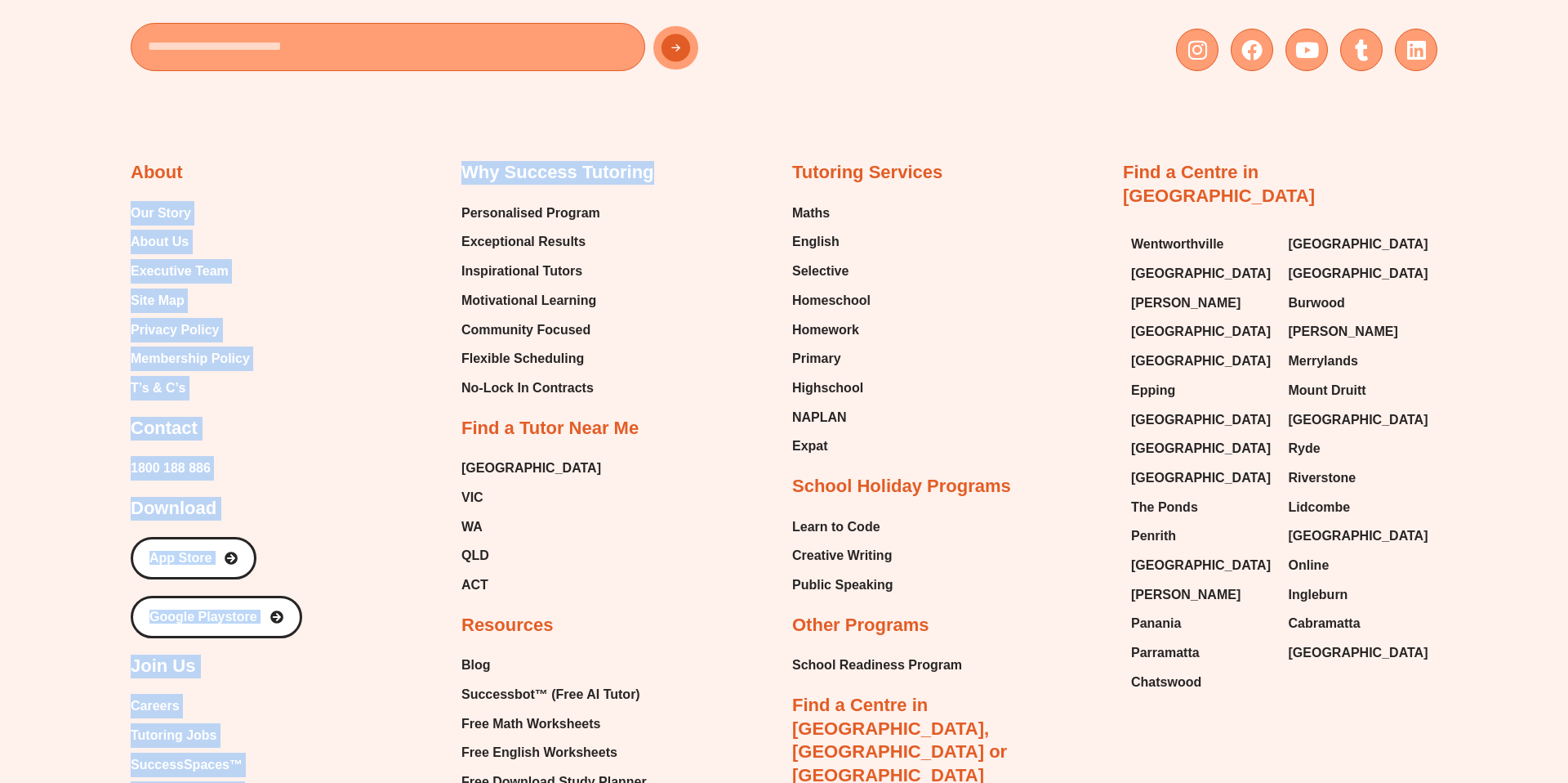
drag, startPoint x: 449, startPoint y: 147, endPoint x: 685, endPoint y: 147, distance: 236.0
click at [686, 147] on div "About Our Story About Us Executive Team Site Map Privacy Policy Membership Poli…" at bounding box center [784, 583] width 1307 height 991
click at [685, 161] on div "Why Success Tutoring Personalised Program Exceptional Results Inspirational Tut…" at bounding box center [619, 536] width 315 height 750
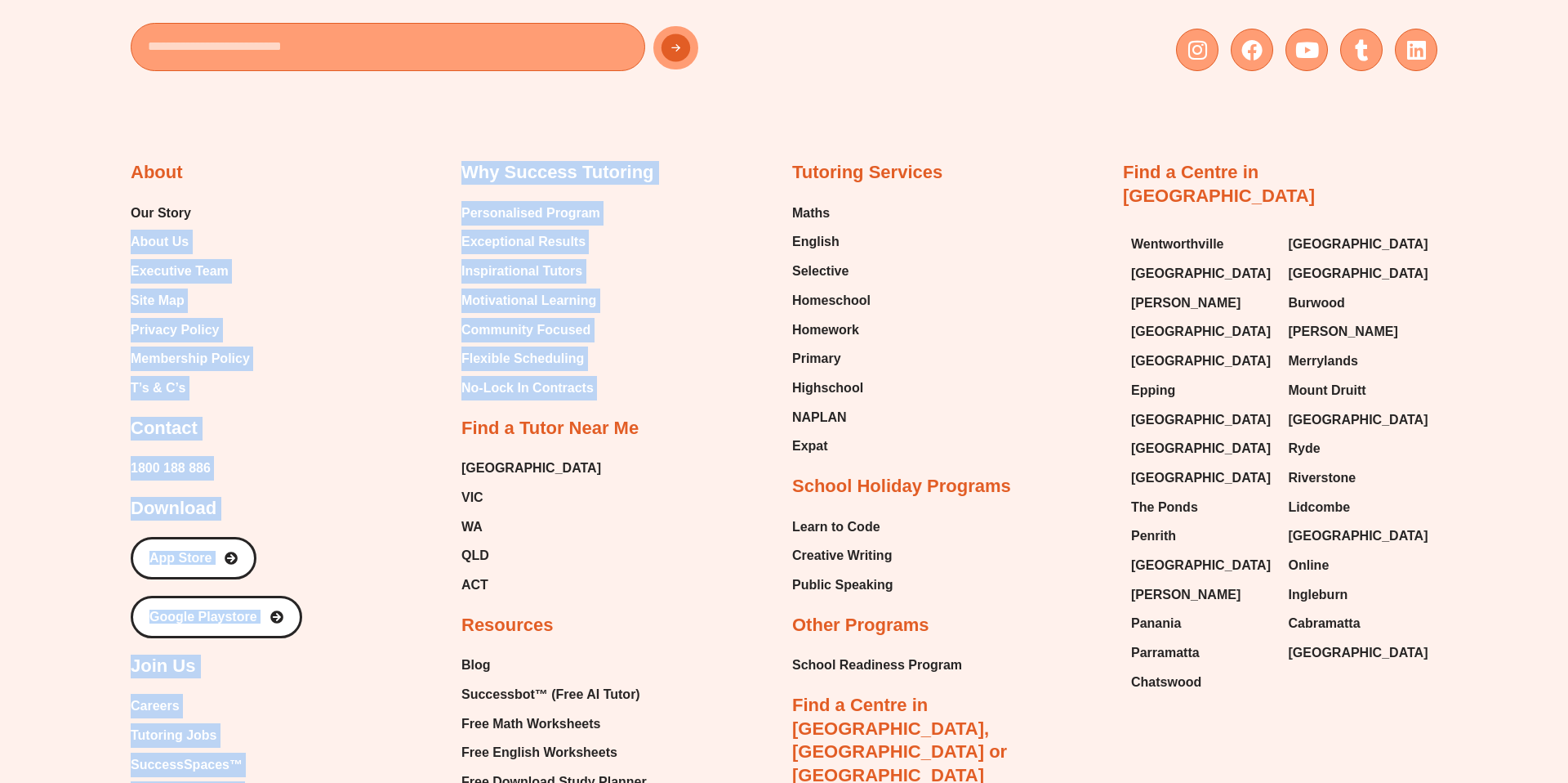
drag, startPoint x: 450, startPoint y: 193, endPoint x: 677, endPoint y: 357, distance: 280.0
click at [677, 359] on div "About Our Story About Us Executive Team Site Map Privacy Policy Membership Poli…" at bounding box center [784, 583] width 1307 height 991
click at [677, 357] on div "Why Success Tutoring Personalised Program Exceptional Results Inspirational Tut…" at bounding box center [619, 536] width 315 height 750
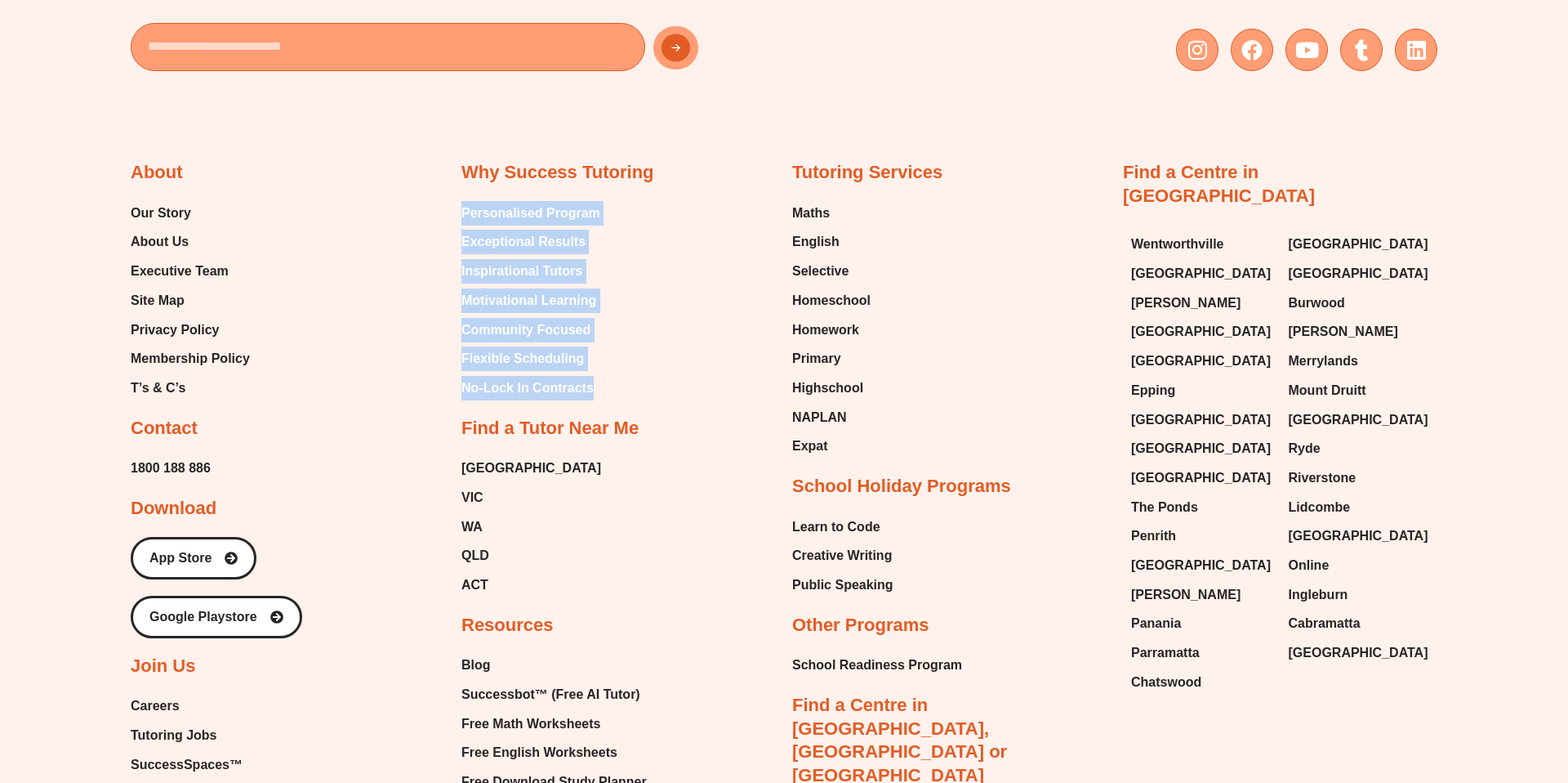
drag, startPoint x: 609, startPoint y: 376, endPoint x: 460, endPoint y: 189, distance: 239.1
click at [461, 189] on div "Why Success Tutoring Personalised Program Exceptional Results Inspirational Tut…" at bounding box center [619, 536] width 315 height 750
copy ul "Personalised Program Exceptional Results Inspirational Tutors Motivational Lear…"
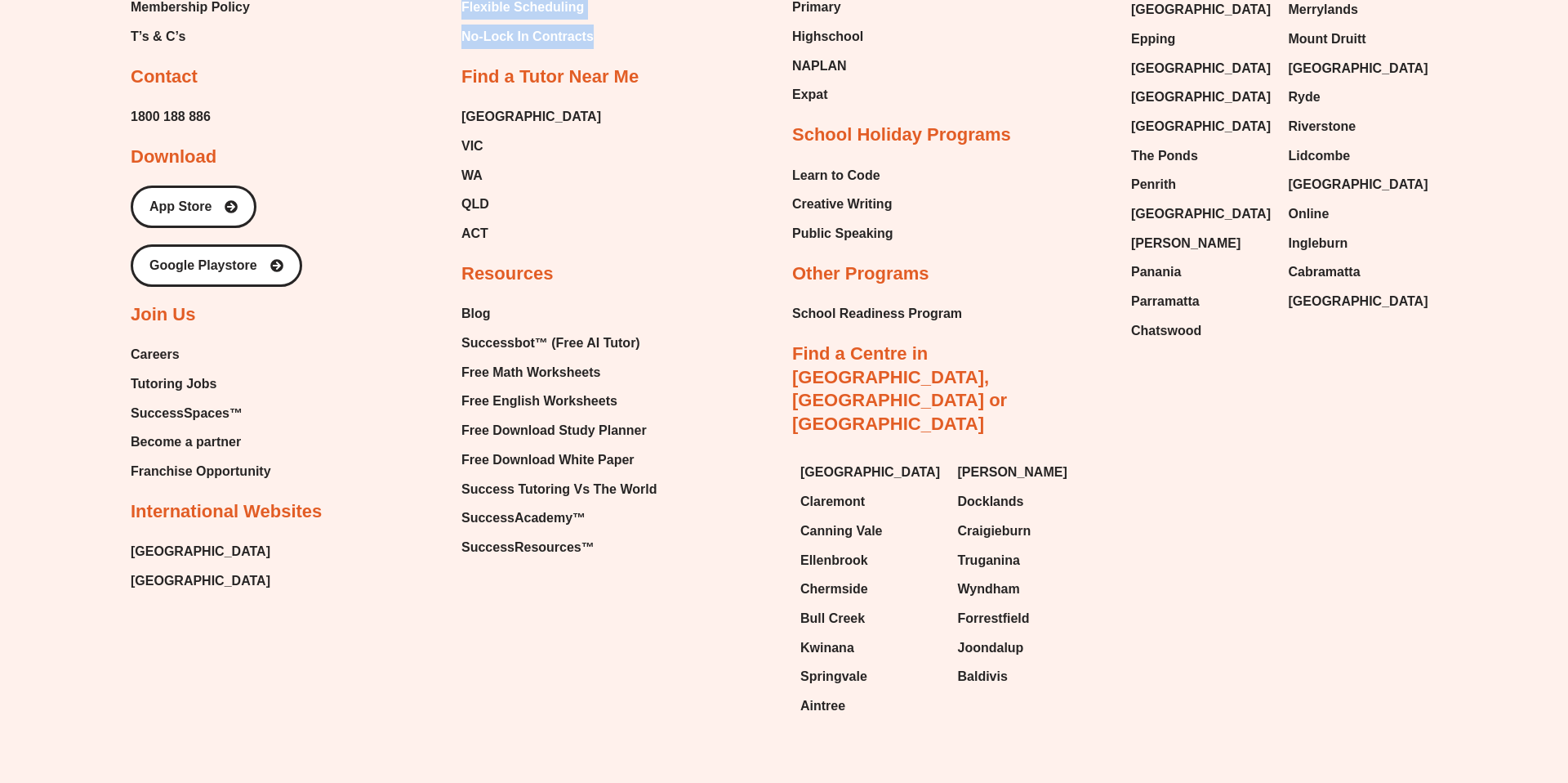
scroll to position [4218, 0]
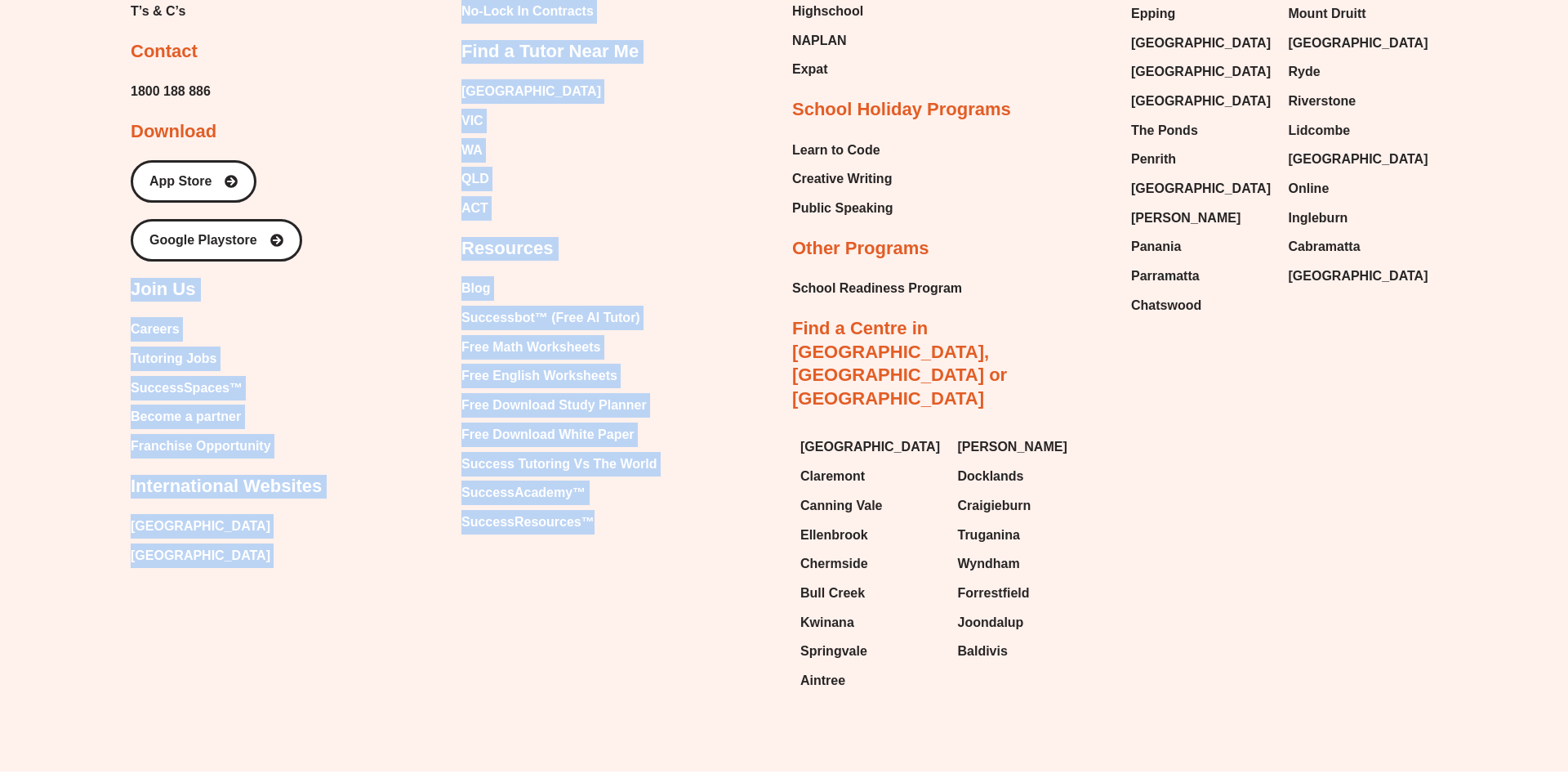
drag, startPoint x: 438, startPoint y: 256, endPoint x: 676, endPoint y: 545, distance: 374.4
click at [677, 546] on div "About Our Story About Us Executive Team Site Map Privacy Policy Membership Poli…" at bounding box center [784, 206] width 1307 height 991
click at [676, 545] on div "About Our Story About Us Executive Team Site Map Privacy Policy Membership Poli…" at bounding box center [784, 206] width 1307 height 991
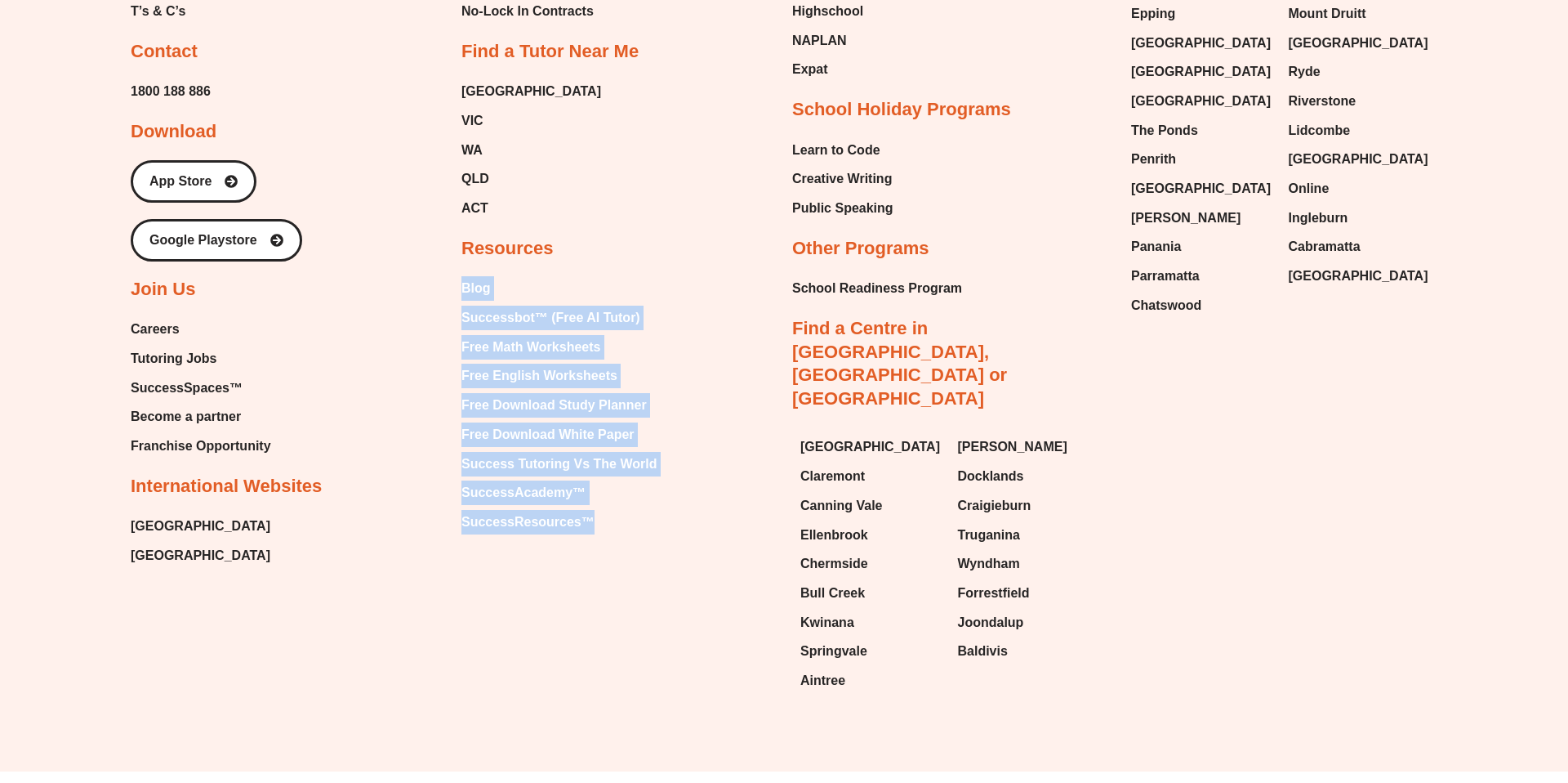
drag, startPoint x: 635, startPoint y: 518, endPoint x: 455, endPoint y: 266, distance: 309.7
click at [455, 266] on div "About Our Story About Us Executive Team Site Map Privacy Policy Membership Poli…" at bounding box center [784, 206] width 1307 height 991
copy ul "Blog Successbot™ (Free AI Tutor) Free Math Worksheets Free English Worksheets F…"
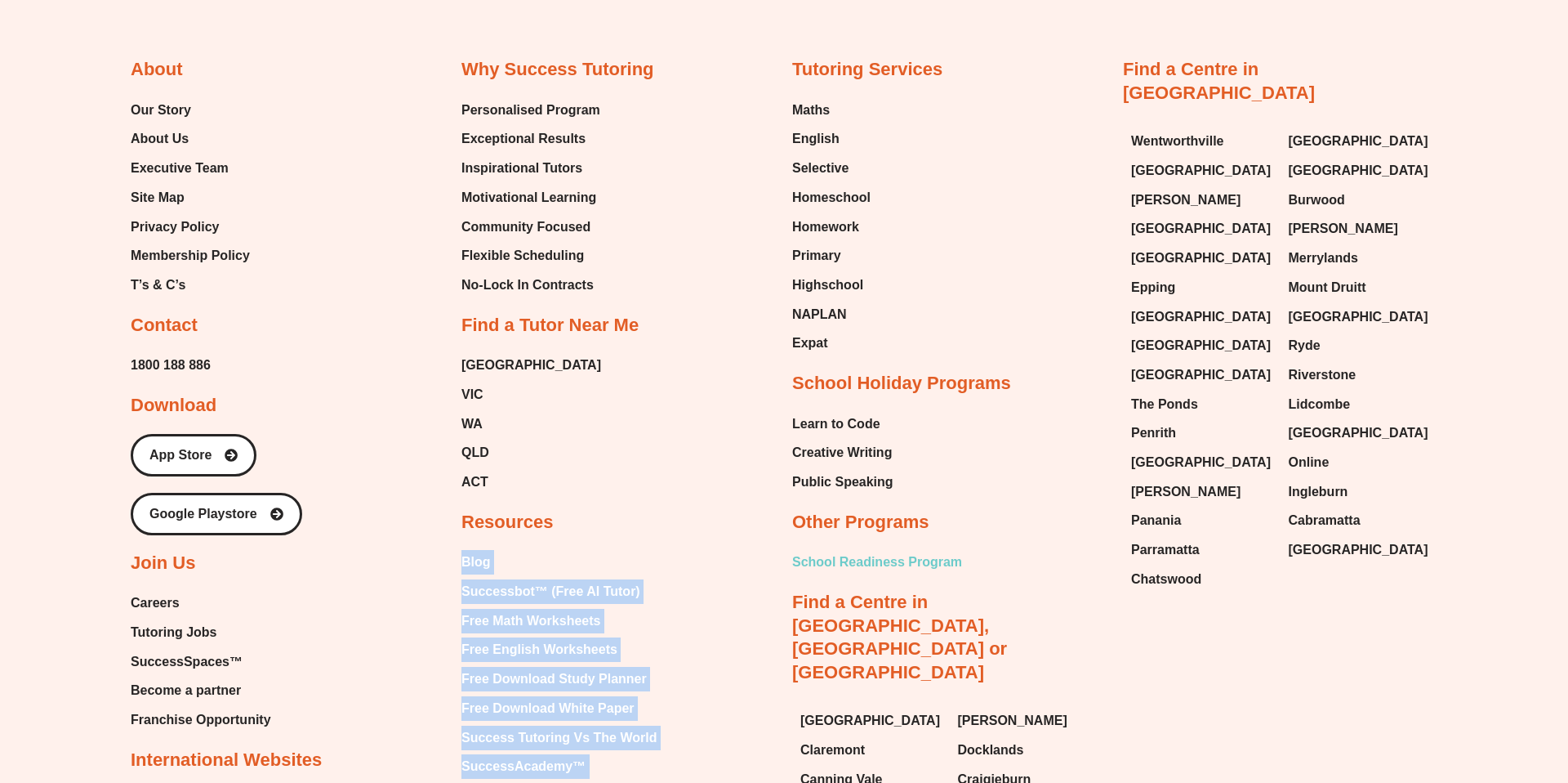
scroll to position [3932, 0]
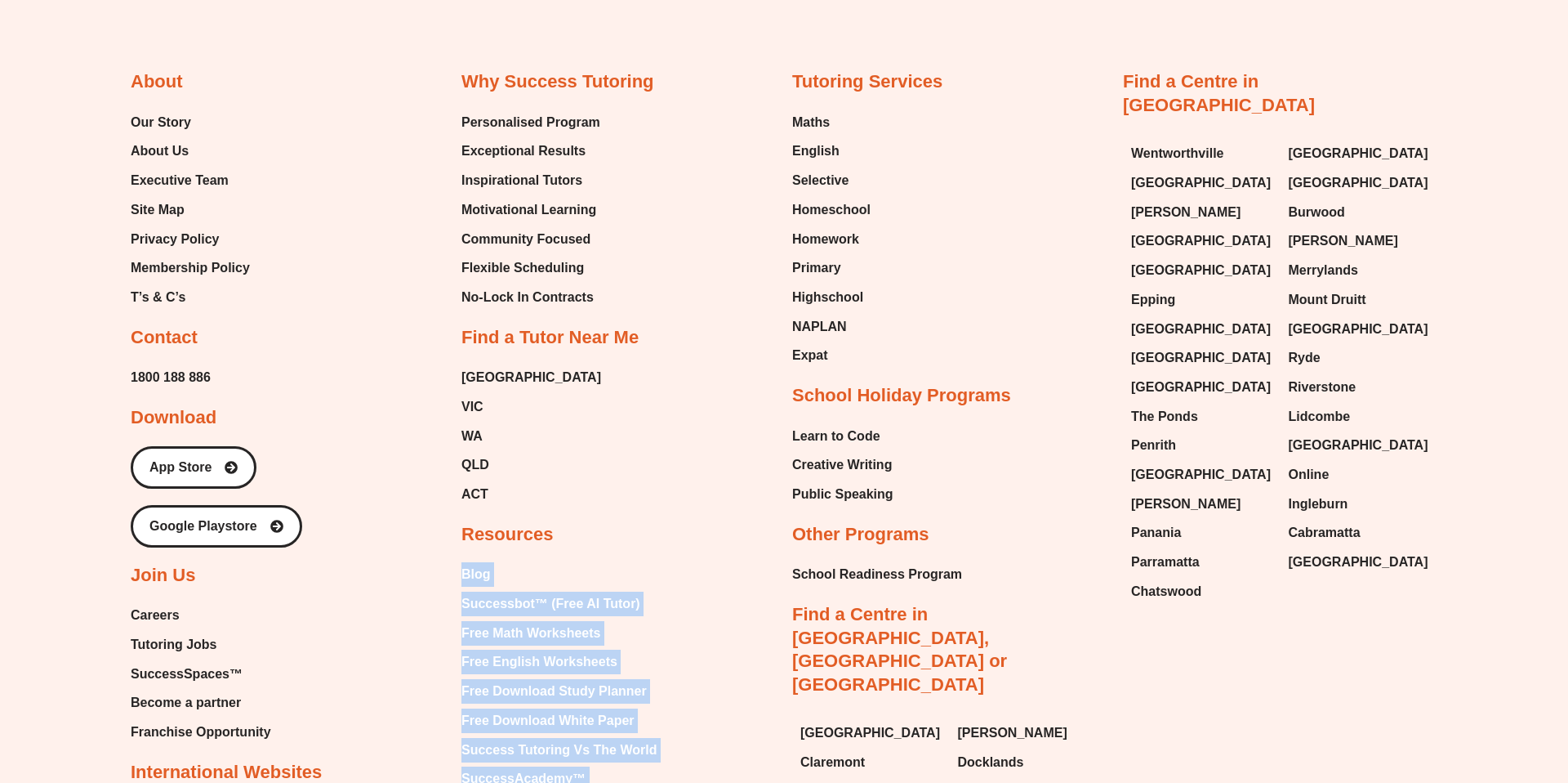
click at [770, 70] on div "Why Success Tutoring Personalised Program Exceptional Results Inspirational Tut…" at bounding box center [619, 445] width 315 height 750
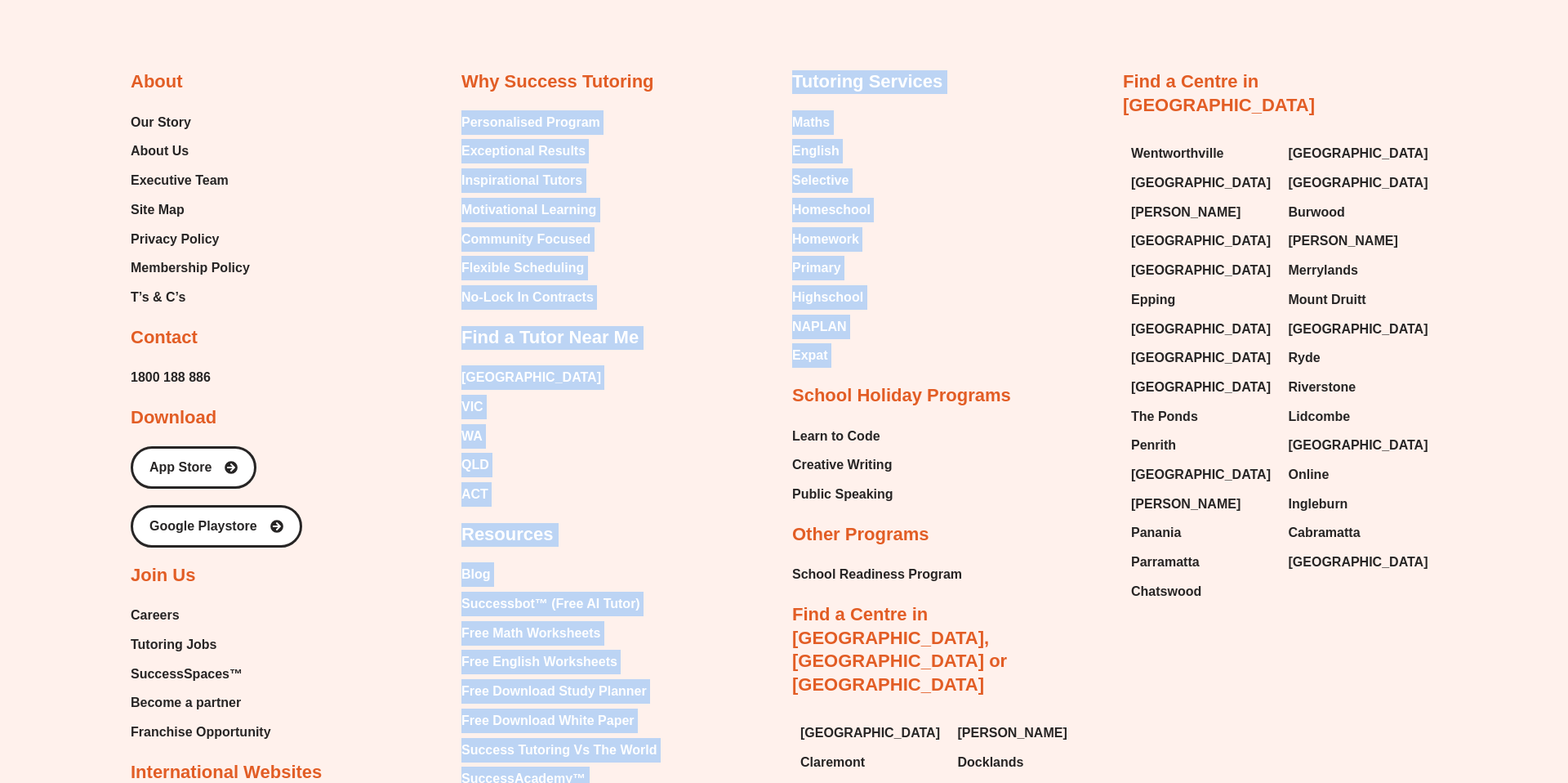
drag, startPoint x: 771, startPoint y: 80, endPoint x: 975, endPoint y: 341, distance: 331.3
click at [976, 342] on div "About Our Story About Us Executive Team Site Map Privacy Policy Membership Poli…" at bounding box center [784, 492] width 1307 height 991
click at [975, 341] on div "Tutoring Services Maths English Selective Homeschool Homework Primary Highschoo…" at bounding box center [949, 528] width 315 height 916
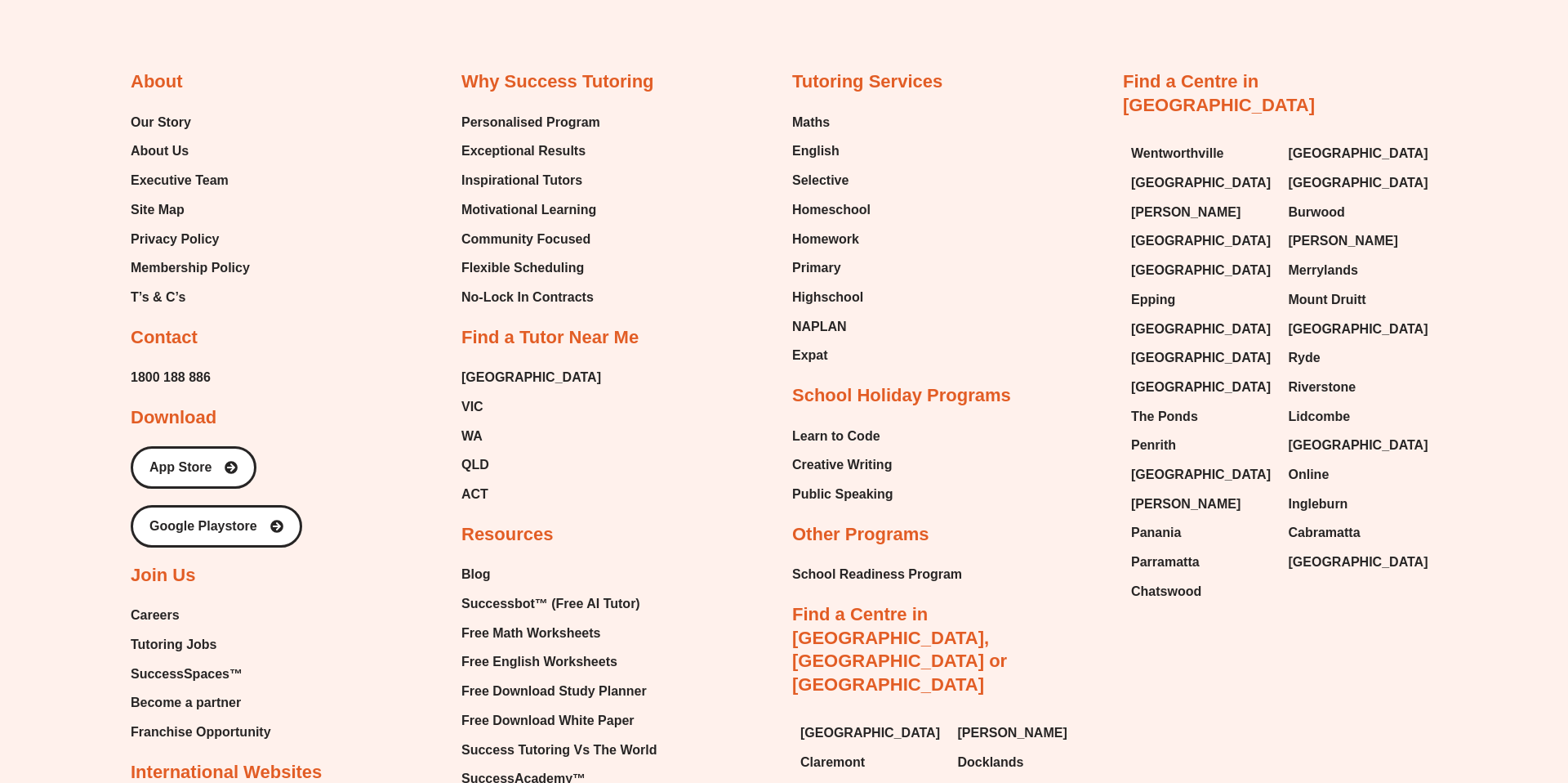
click at [770, 73] on div "Why Success Tutoring Personalised Program Exceptional Results Inspirational Tut…" at bounding box center [619, 445] width 315 height 750
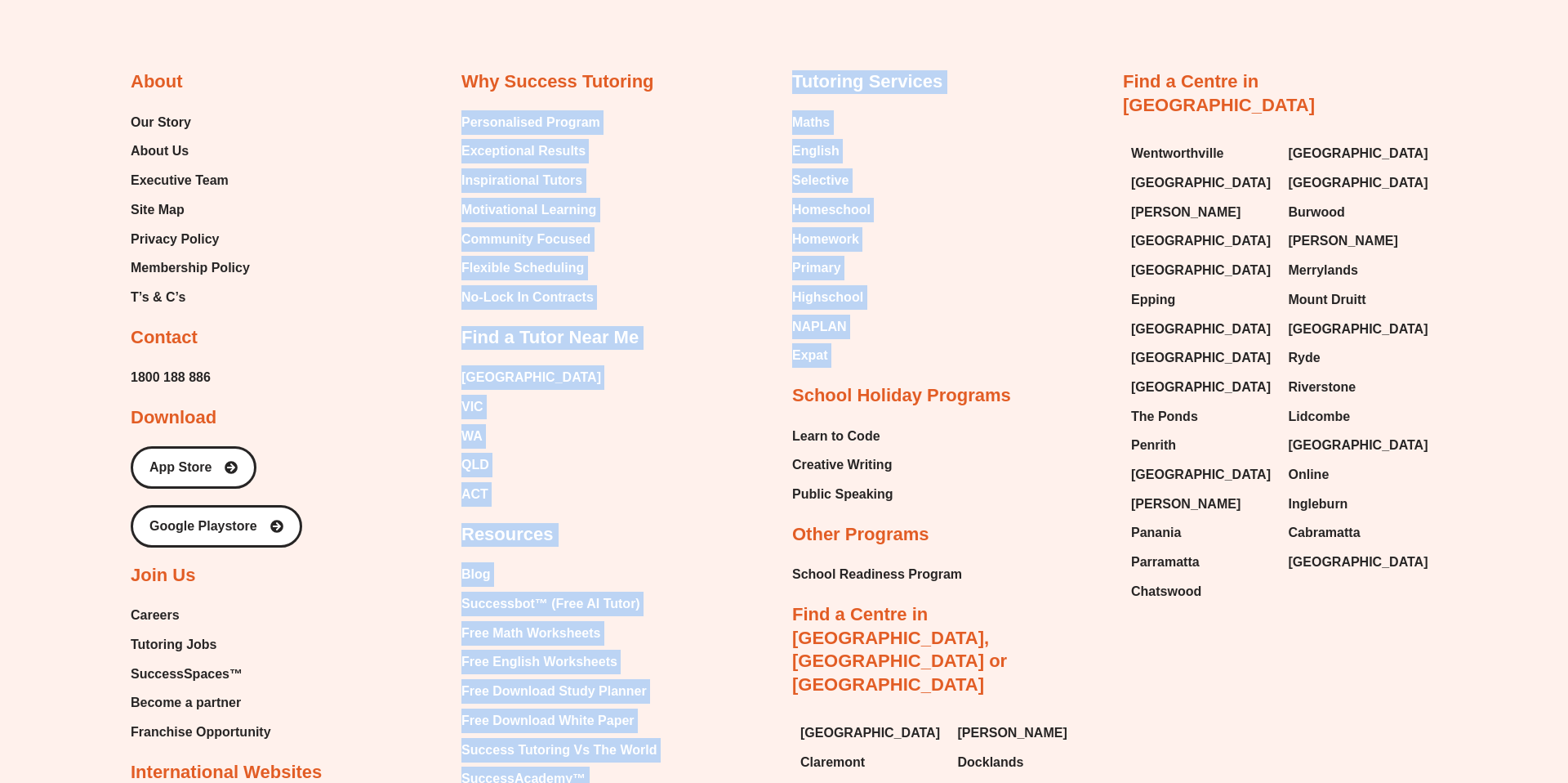
drag, startPoint x: 770, startPoint y: 82, endPoint x: 1029, endPoint y: 280, distance: 326.0
click at [1029, 281] on div "About Our Story About Us Executive Team Site Map Privacy Policy Membership Poli…" at bounding box center [784, 492] width 1307 height 991
click at [1029, 280] on div "Tutoring Services Maths English Selective Homeschool Homework Primary Highschoo…" at bounding box center [949, 528] width 315 height 916
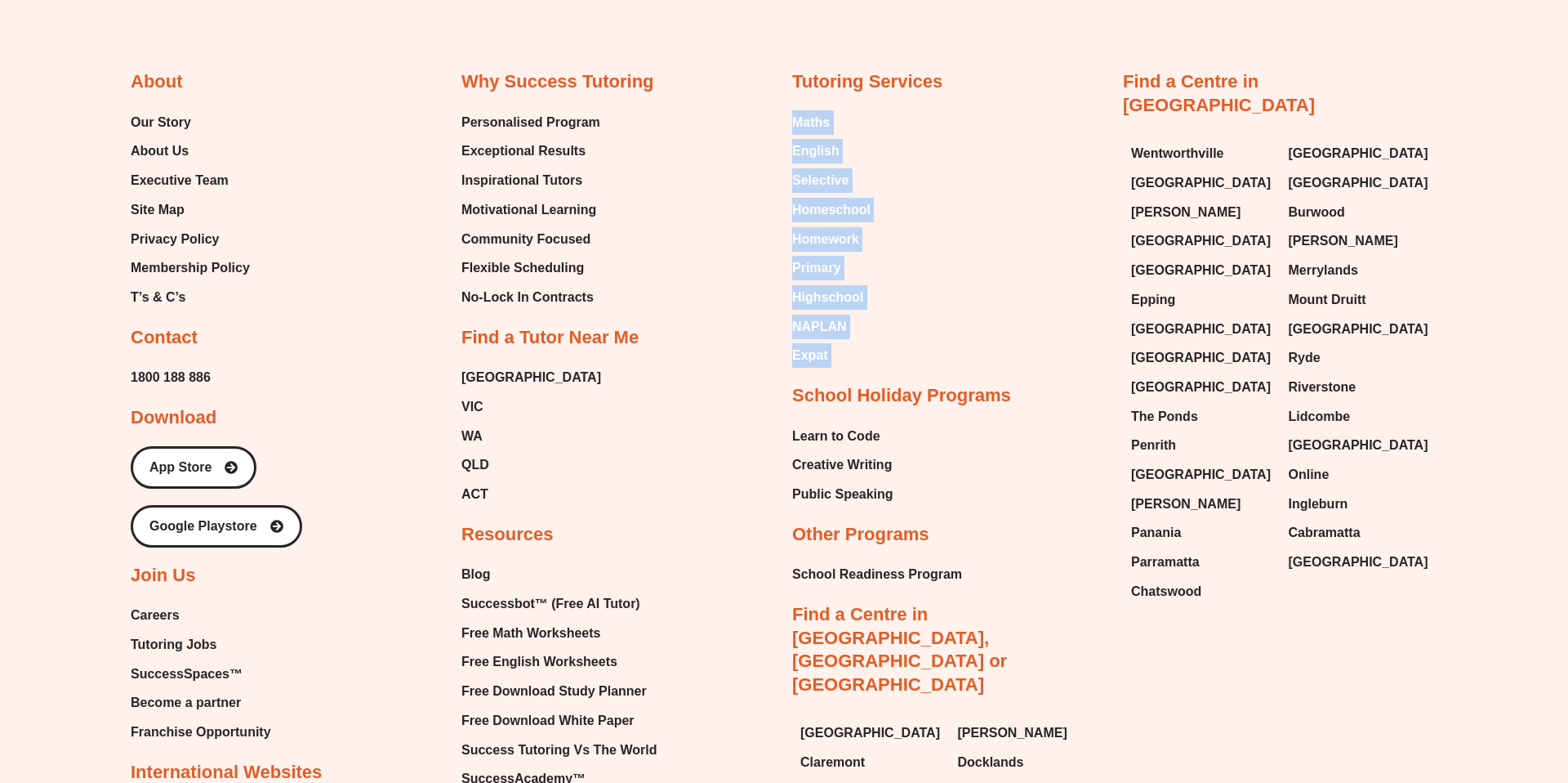
drag, startPoint x: 784, startPoint y: 97, endPoint x: 916, endPoint y: 343, distance: 279.2
click at [916, 344] on div "About Our Story About Us Executive Team Site Map Privacy Policy Membership Poli…" at bounding box center [784, 492] width 1307 height 991
copy div "Maths English Selective Homeschool Homework Primary Highschool NAPLAN Expat"
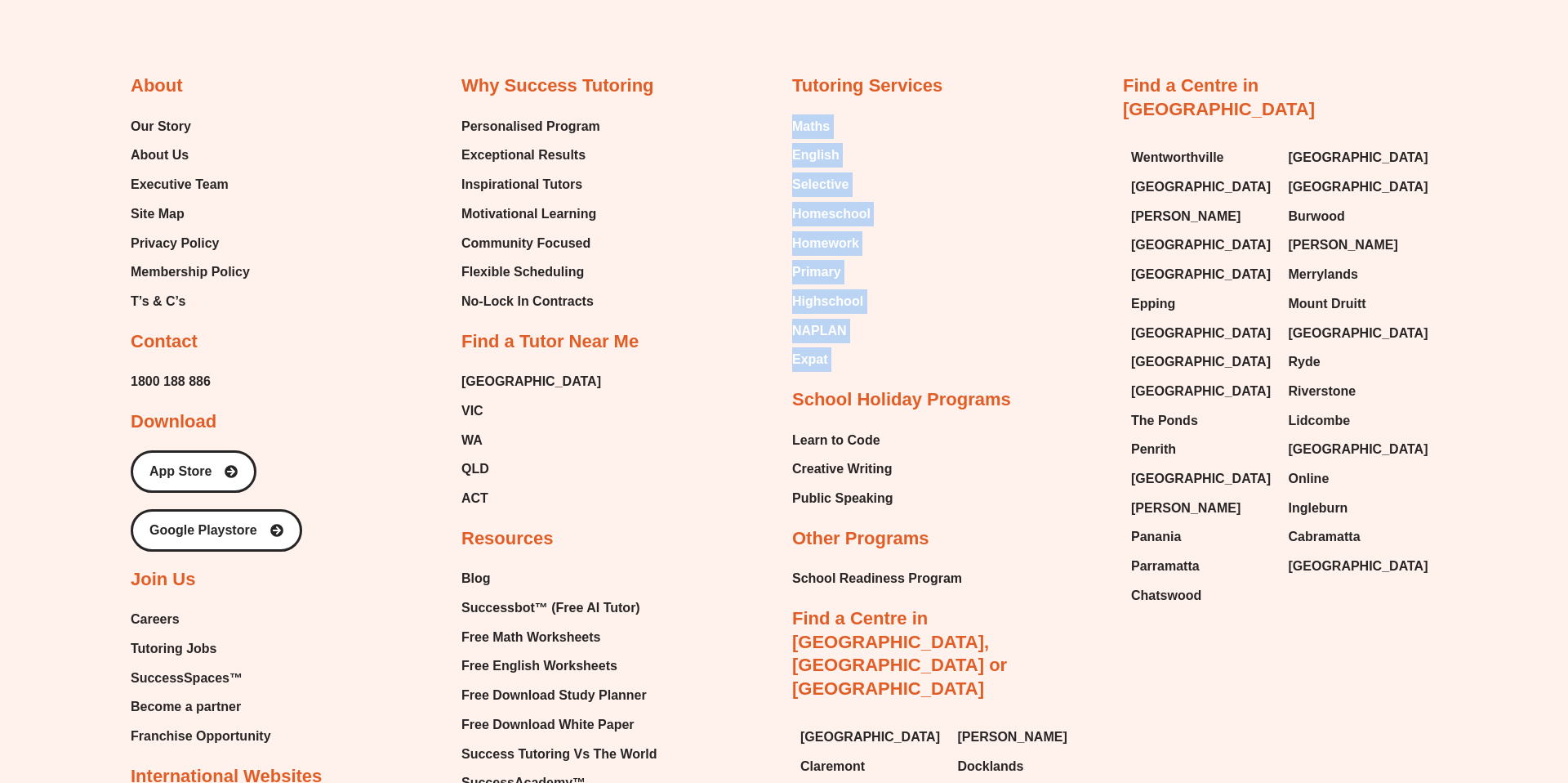
scroll to position [4003, 0]
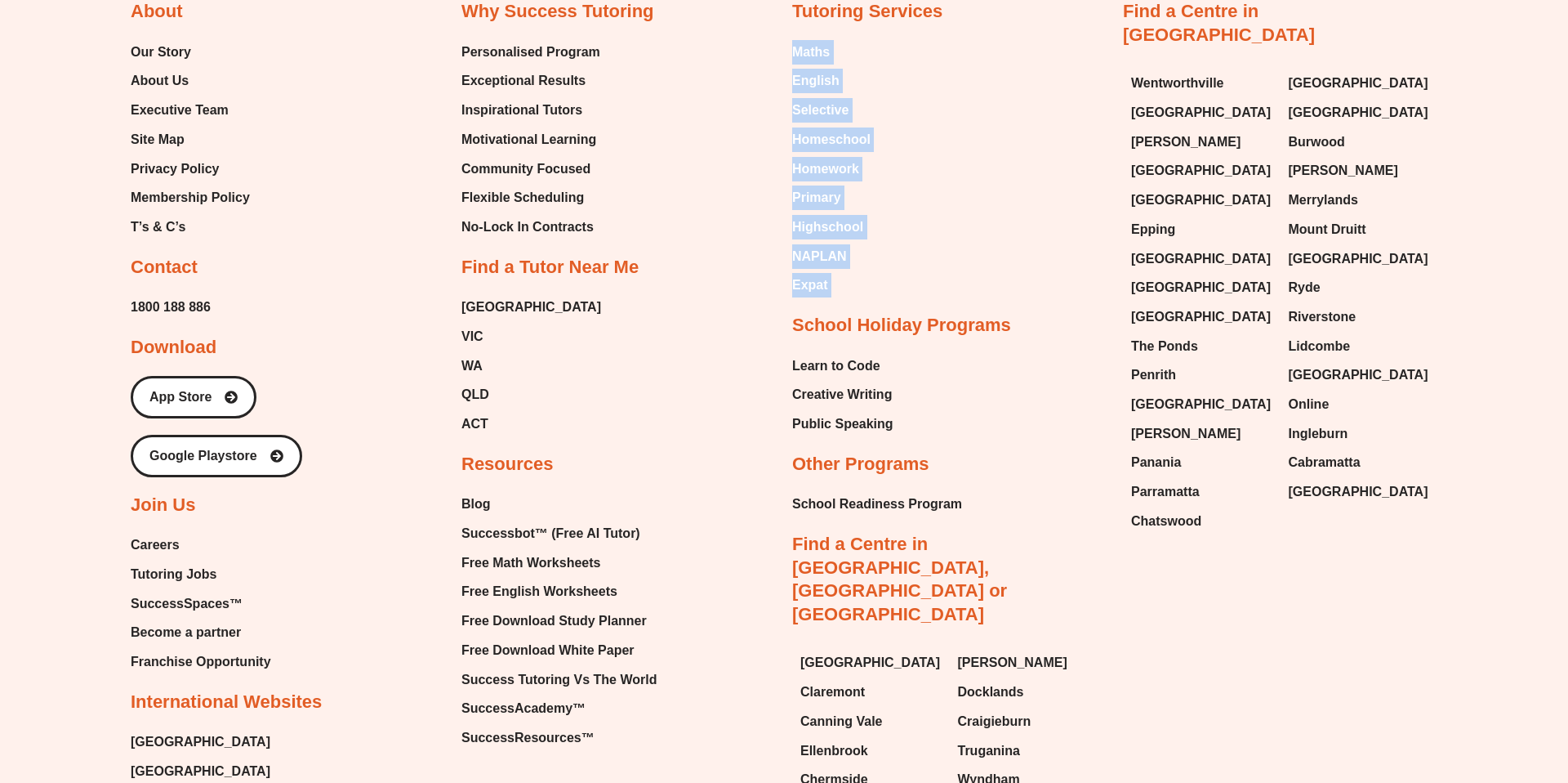
click at [786, 286] on div "About Our Story About Us Executive Team Site Map Privacy Policy Membership Poli…" at bounding box center [784, 422] width 1307 height 991
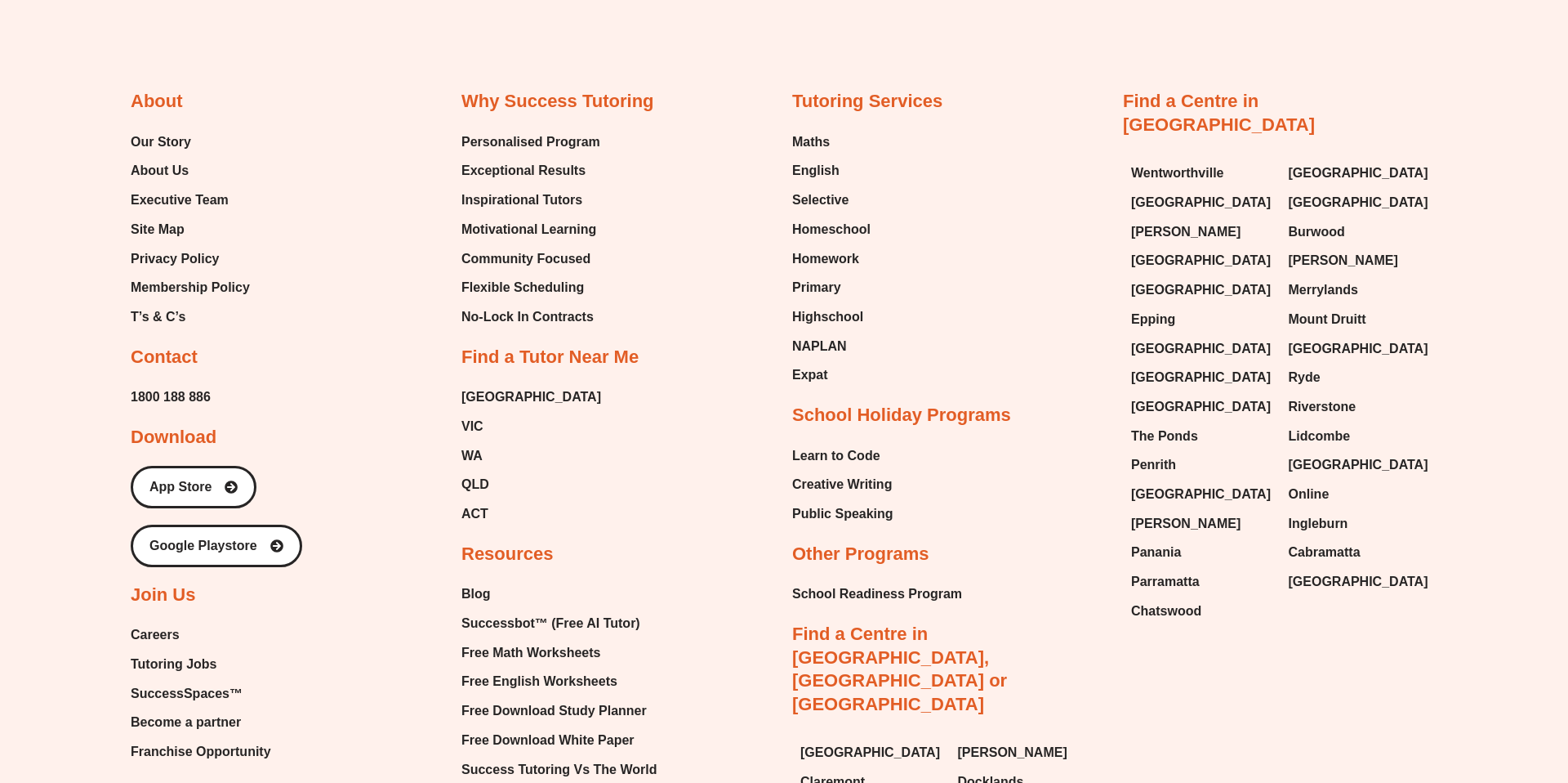
scroll to position [3916, 0]
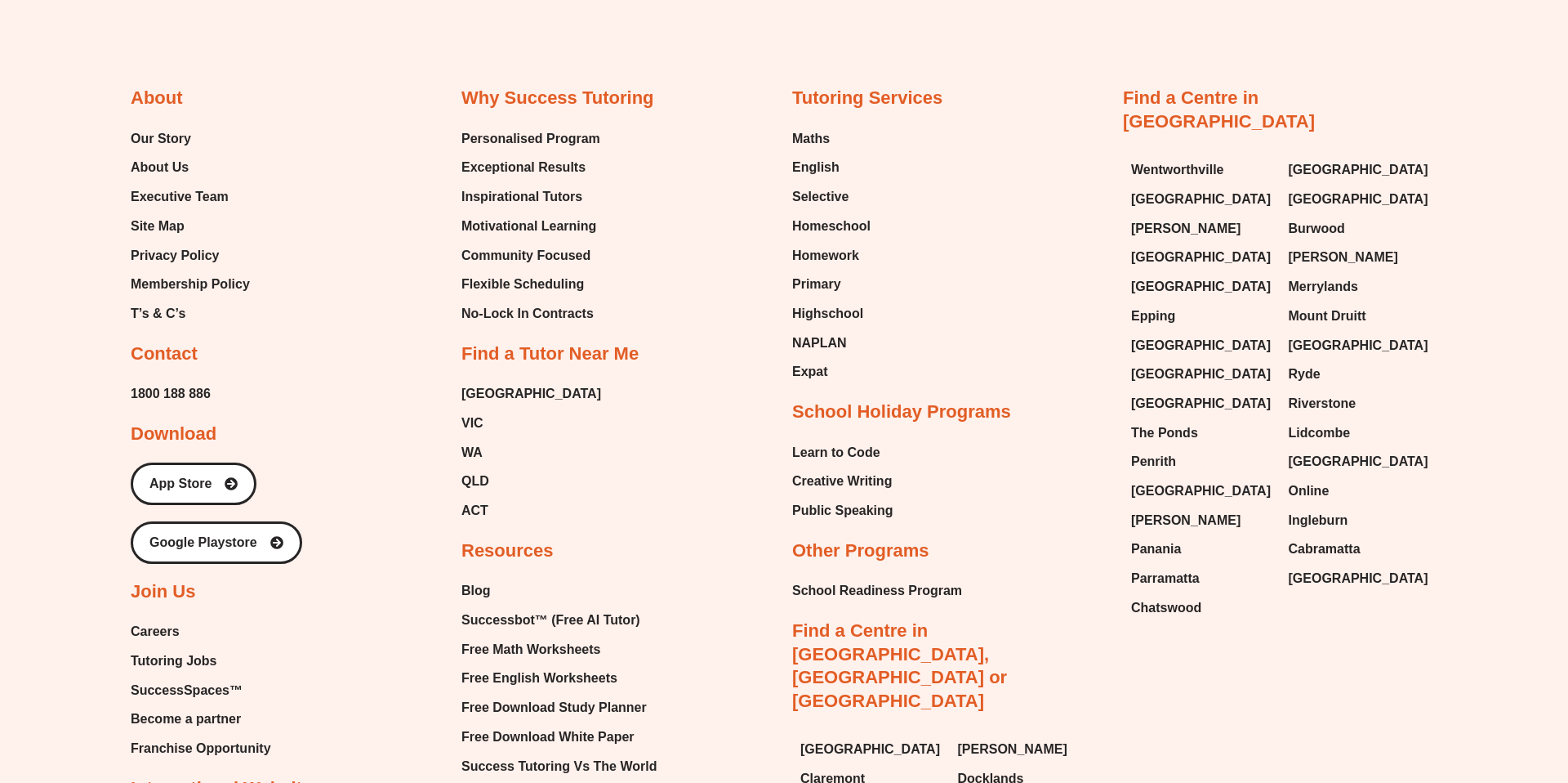
click at [1178, 629] on div "About Our Story About Us Executive Team Site Map Privacy Policy Membership Poli…" at bounding box center [784, 509] width 1307 height 991
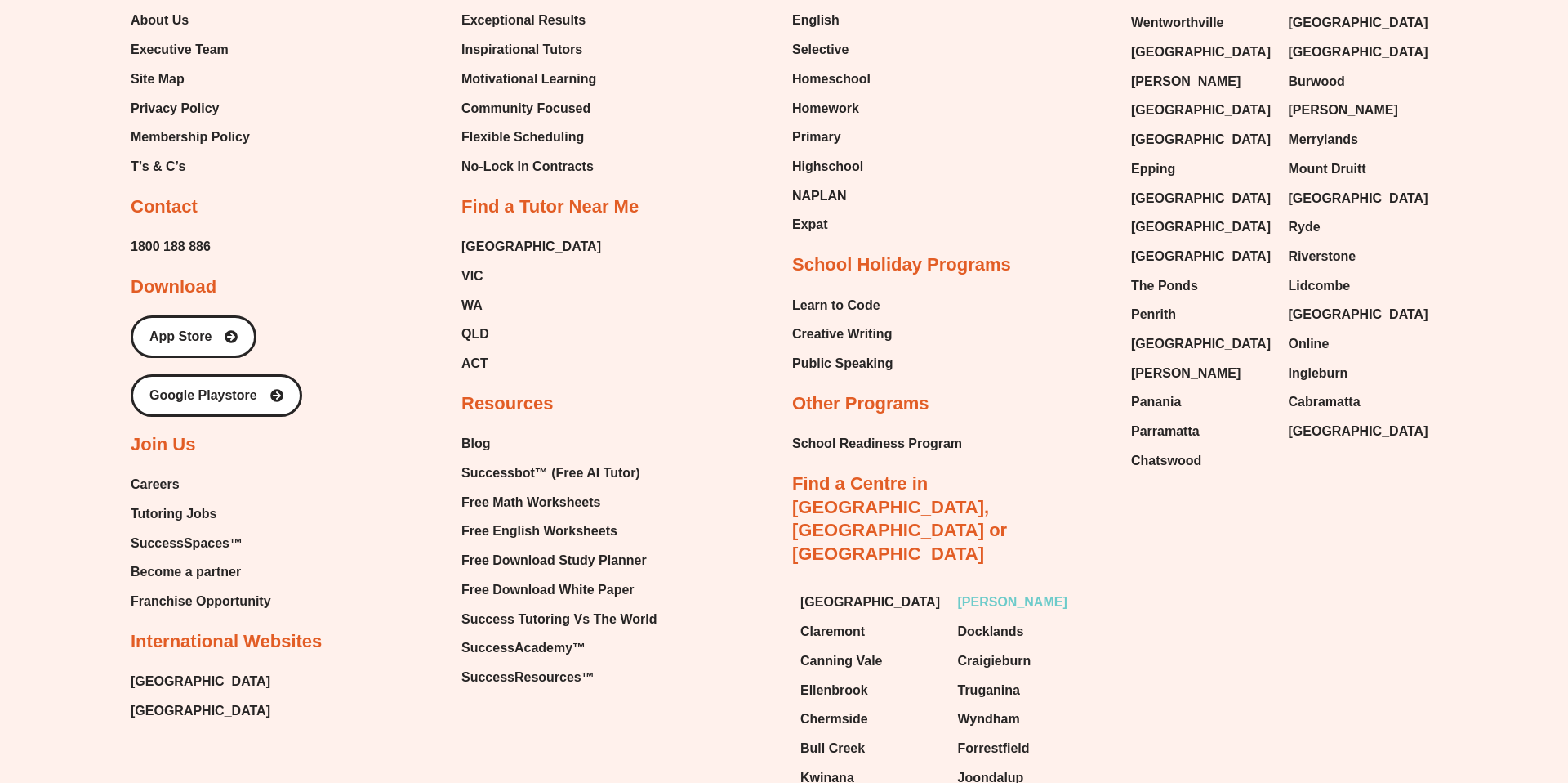
scroll to position [4064, 0]
click at [805, 472] on link "Find a Centre in [GEOGRAPHIC_DATA], [GEOGRAPHIC_DATA] or [GEOGRAPHIC_DATA]" at bounding box center [899, 517] width 215 height 91
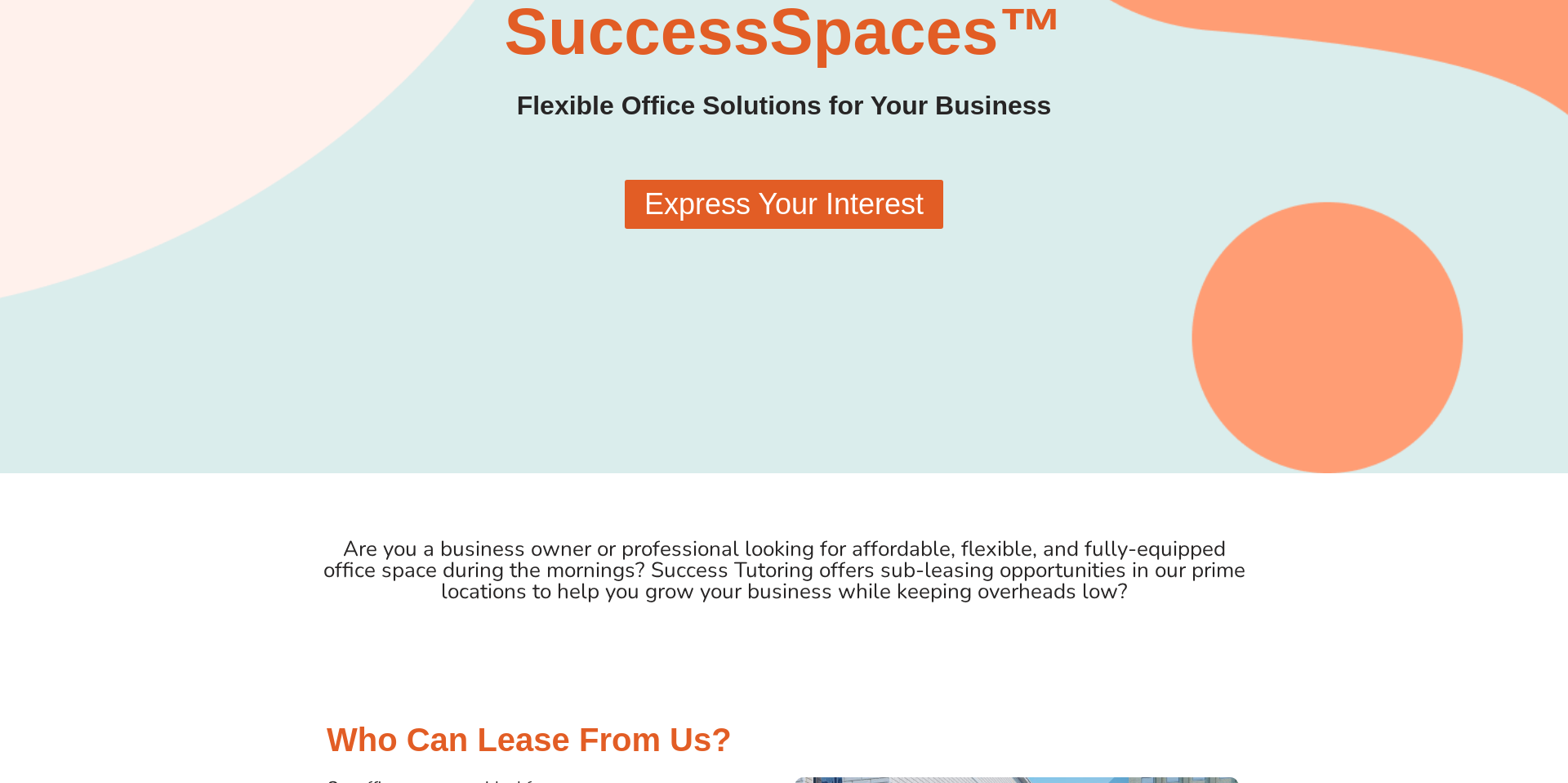
scroll to position [234, 0]
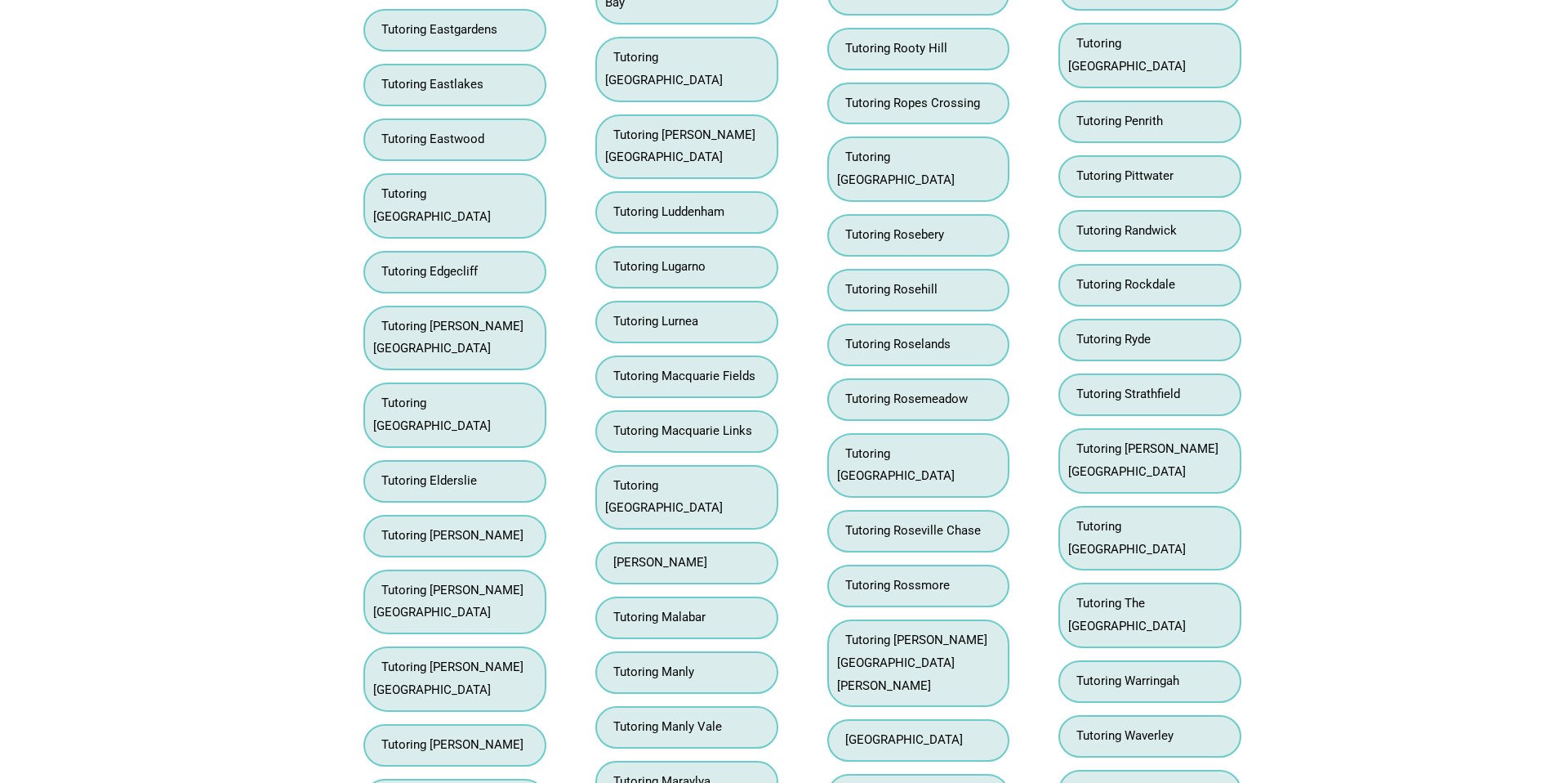
scroll to position [12518, 0]
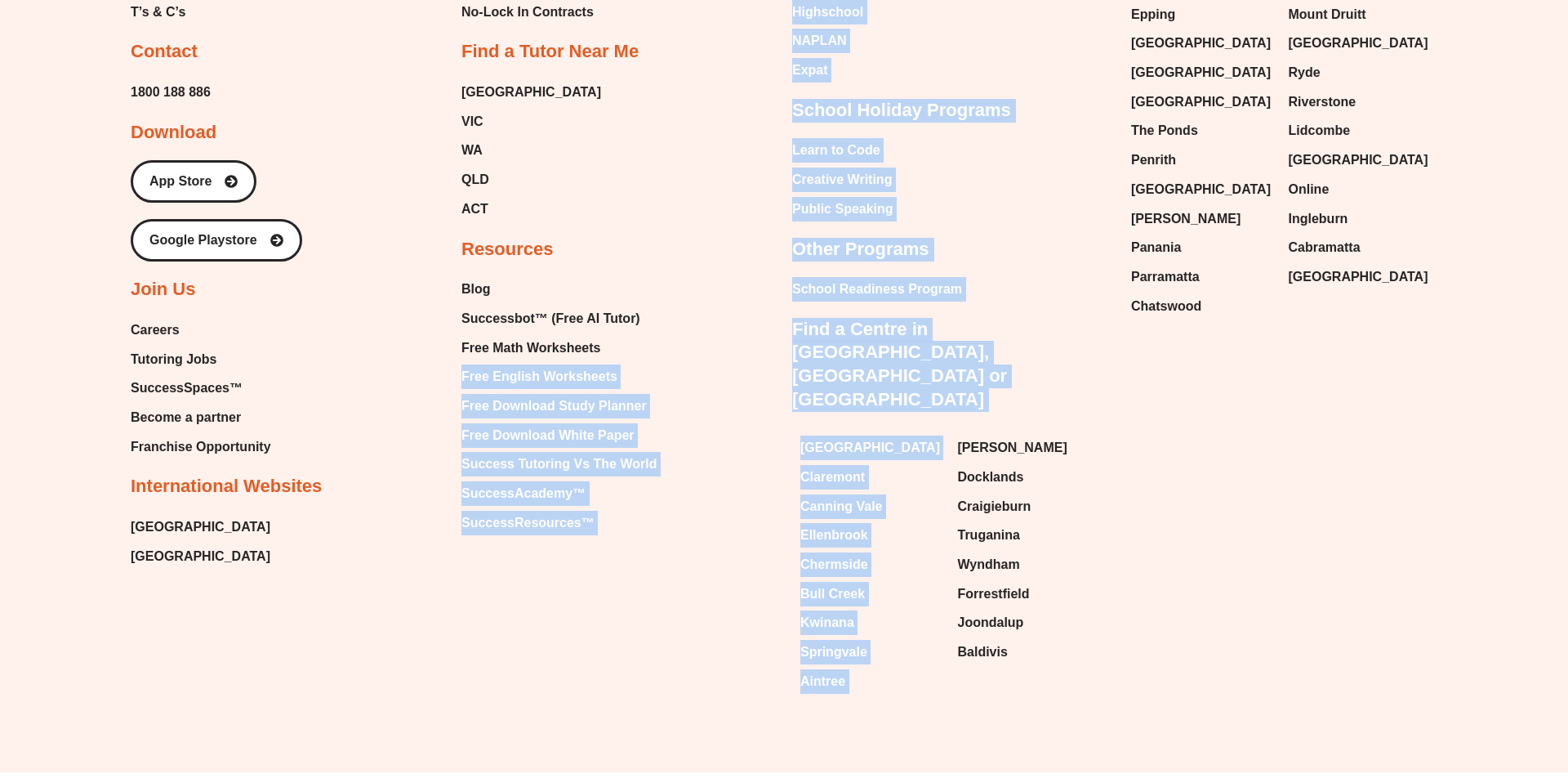
drag, startPoint x: 743, startPoint y: 314, endPoint x: 1077, endPoint y: 326, distance: 334.2
click at [1077, 326] on div "About Our Story About Us Executive Team Site Map Privacy Policy Membership Poli…" at bounding box center [784, 207] width 1307 height 991
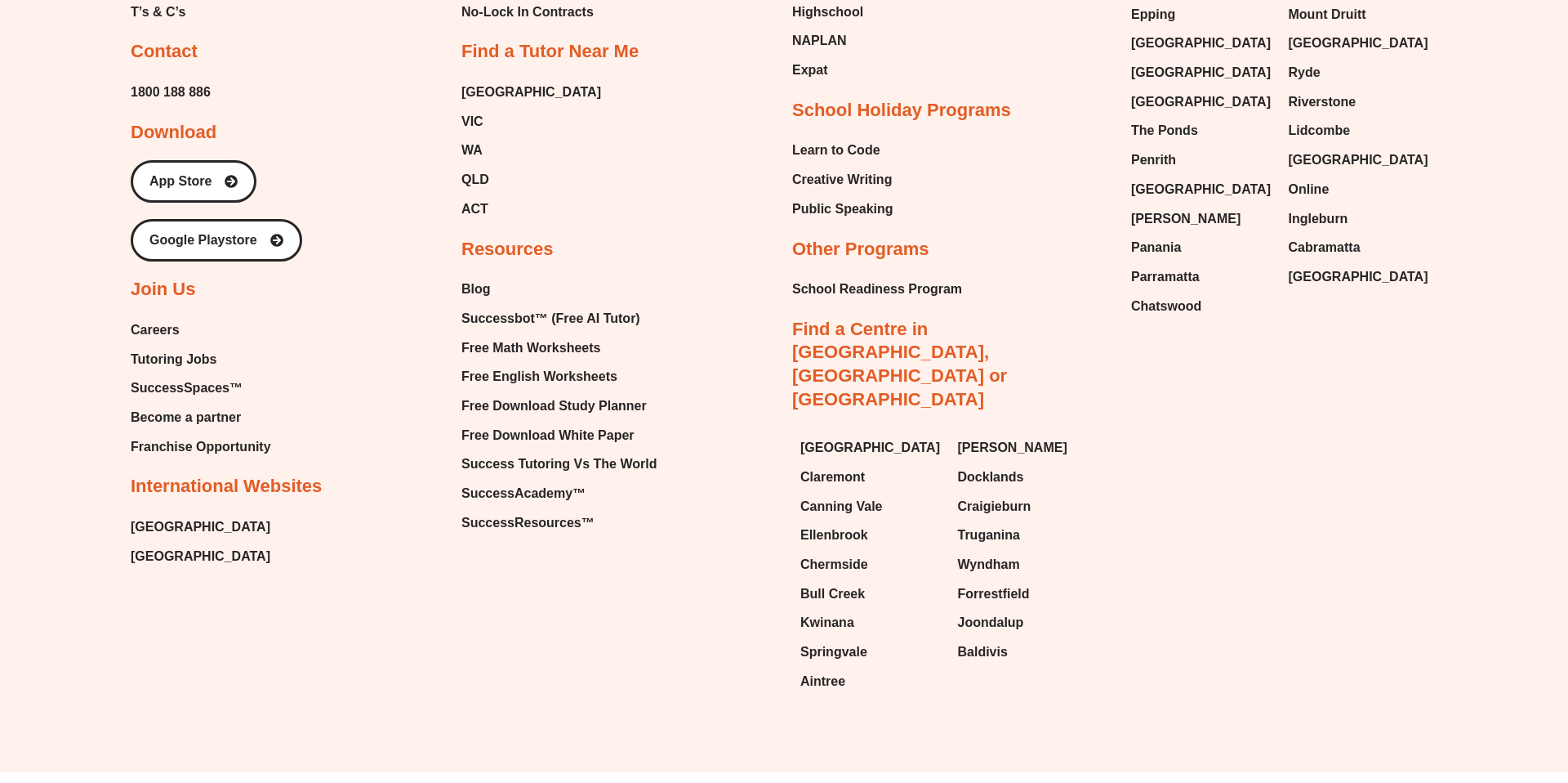
click at [1192, 326] on div "About Our Story About Us Executive Team Site Map Privacy Policy Membership Poli…" at bounding box center [784, 207] width 1307 height 991
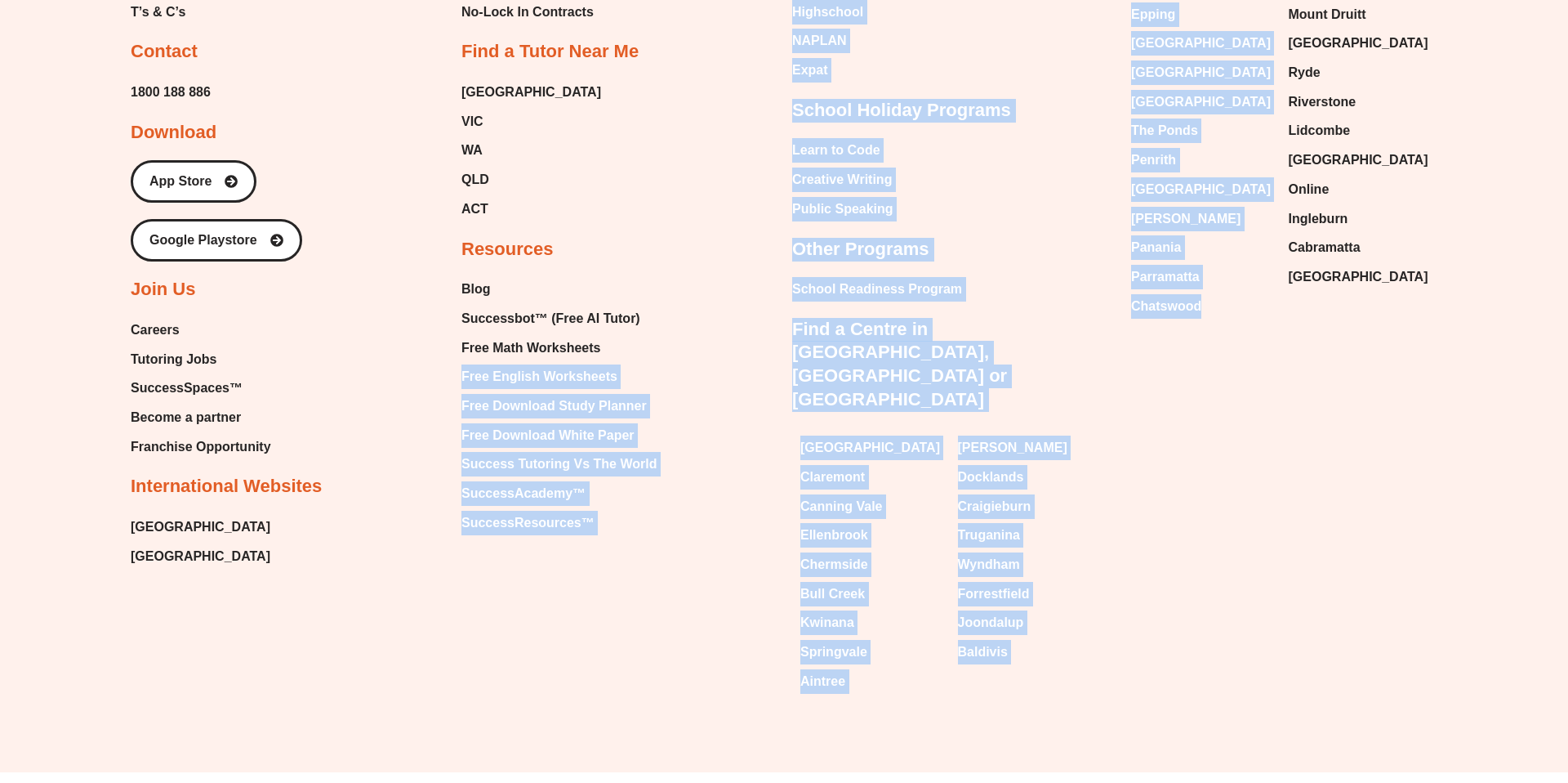
drag, startPoint x: 1159, startPoint y: 305, endPoint x: 779, endPoint y: 318, distance: 380.2
click at [778, 318] on div "About Our Story About Us Executive Team Site Map Privacy Policy Membership Poli…" at bounding box center [784, 207] width 1307 height 991
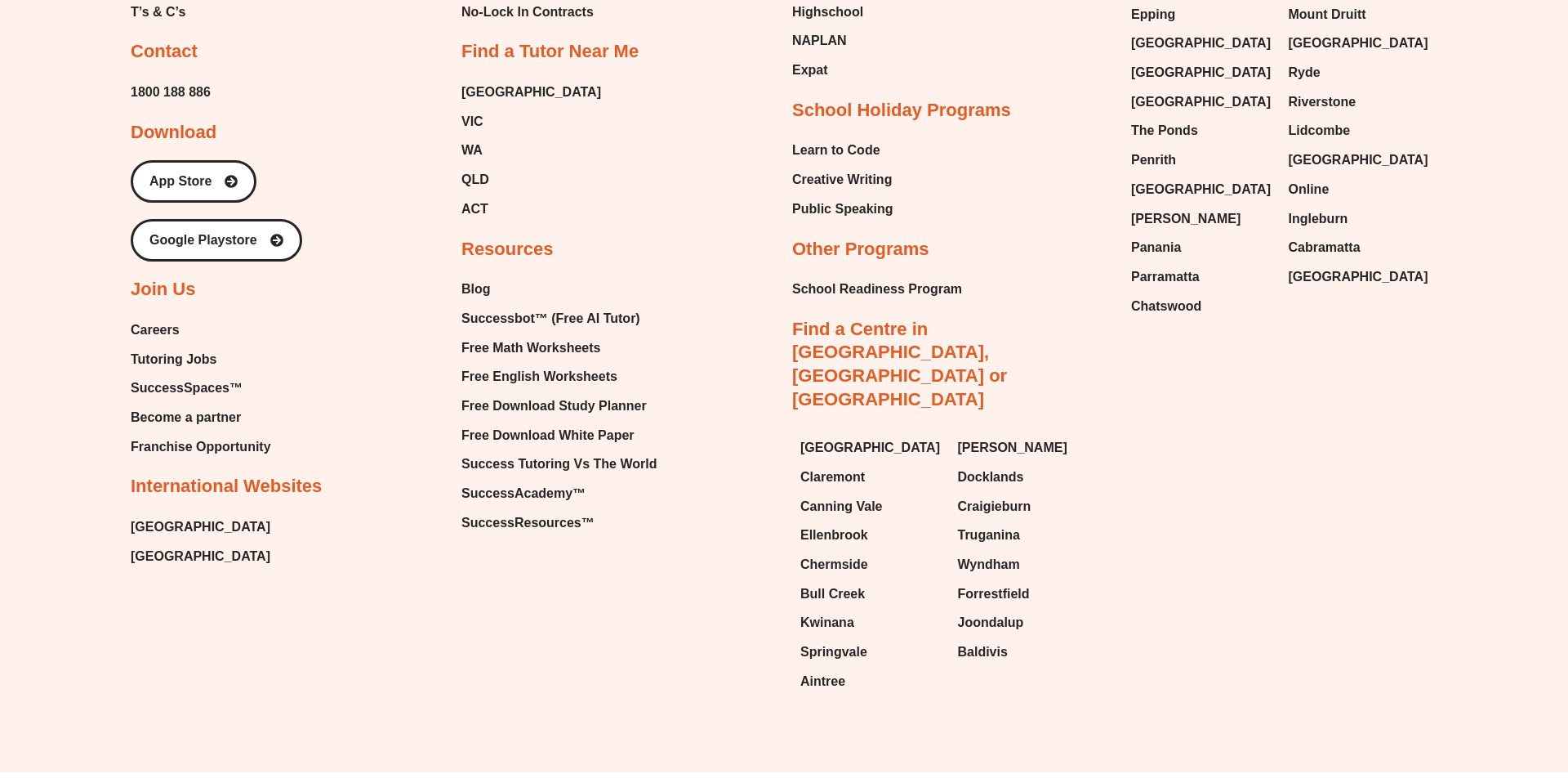
click at [1288, 373] on div "About Our Story About Us Executive Team Site Map Privacy Policy Membership Poli…" at bounding box center [784, 207] width 1307 height 991
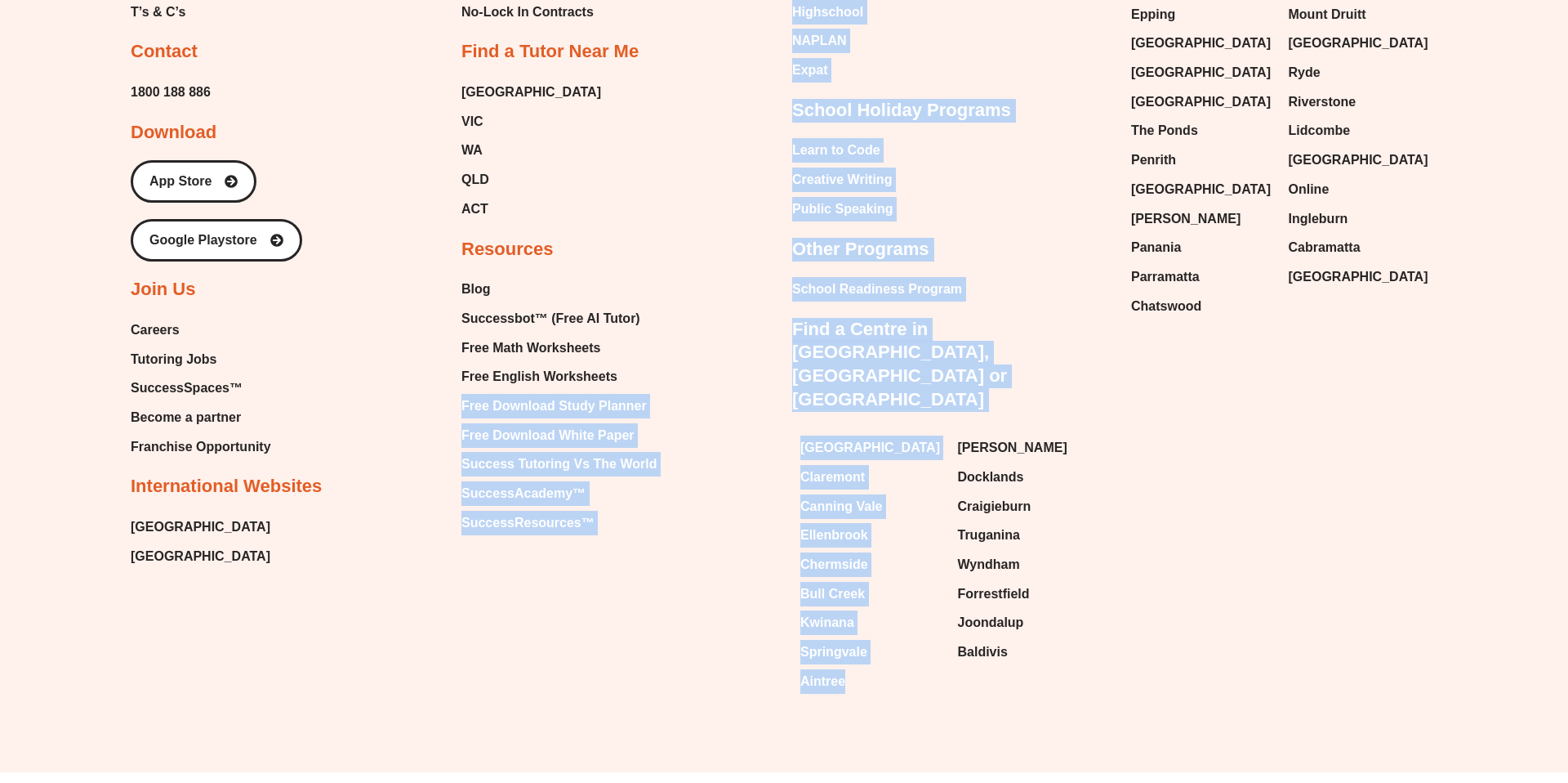
drag, startPoint x: 748, startPoint y: 346, endPoint x: 900, endPoint y: 617, distance: 310.7
click at [900, 618] on div "Email Instagram Facebook Youtube Tumblr Linkedin About Our Story About Us Execu…" at bounding box center [784, 50] width 1307 height 1442
click at [900, 617] on div "Email Instagram Facebook Youtube Tumblr Linkedin About Our Story About Us Execu…" at bounding box center [784, 50] width 1307 height 1442
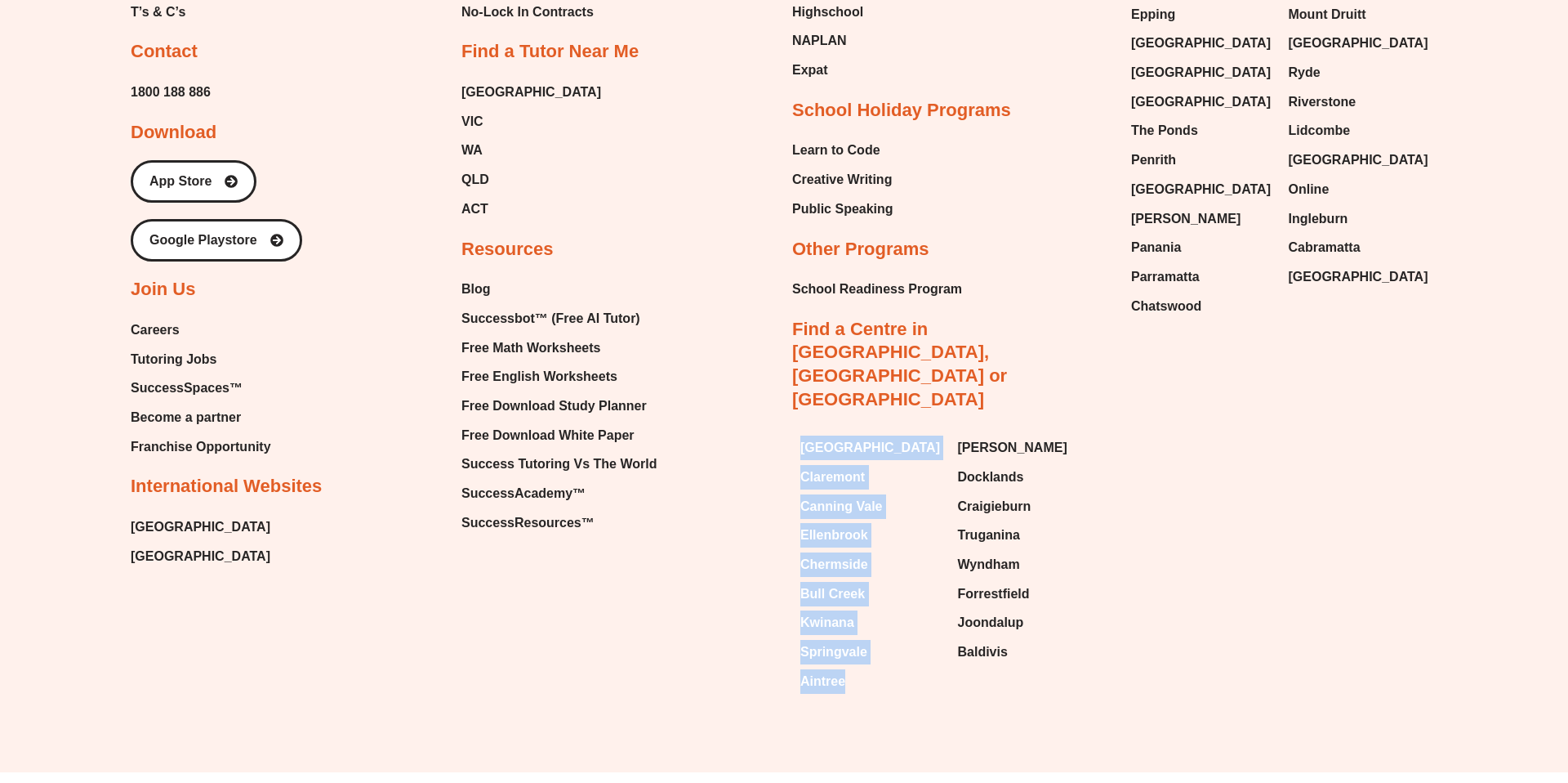
drag, startPoint x: 863, startPoint y: 602, endPoint x: 792, endPoint y: 351, distance: 260.8
click at [792, 428] on div "[GEOGRAPHIC_DATA] [GEOGRAPHIC_DATA] [GEOGRAPHIC_DATA] [GEOGRAPHIC_DATA] [GEOGRA…" at bounding box center [949, 564] width 315 height 273
copy ul "Brighton [GEOGRAPHIC_DATA] [GEOGRAPHIC_DATA] [GEOGRAPHIC_DATA] [GEOGRAPHIC_DATA…"
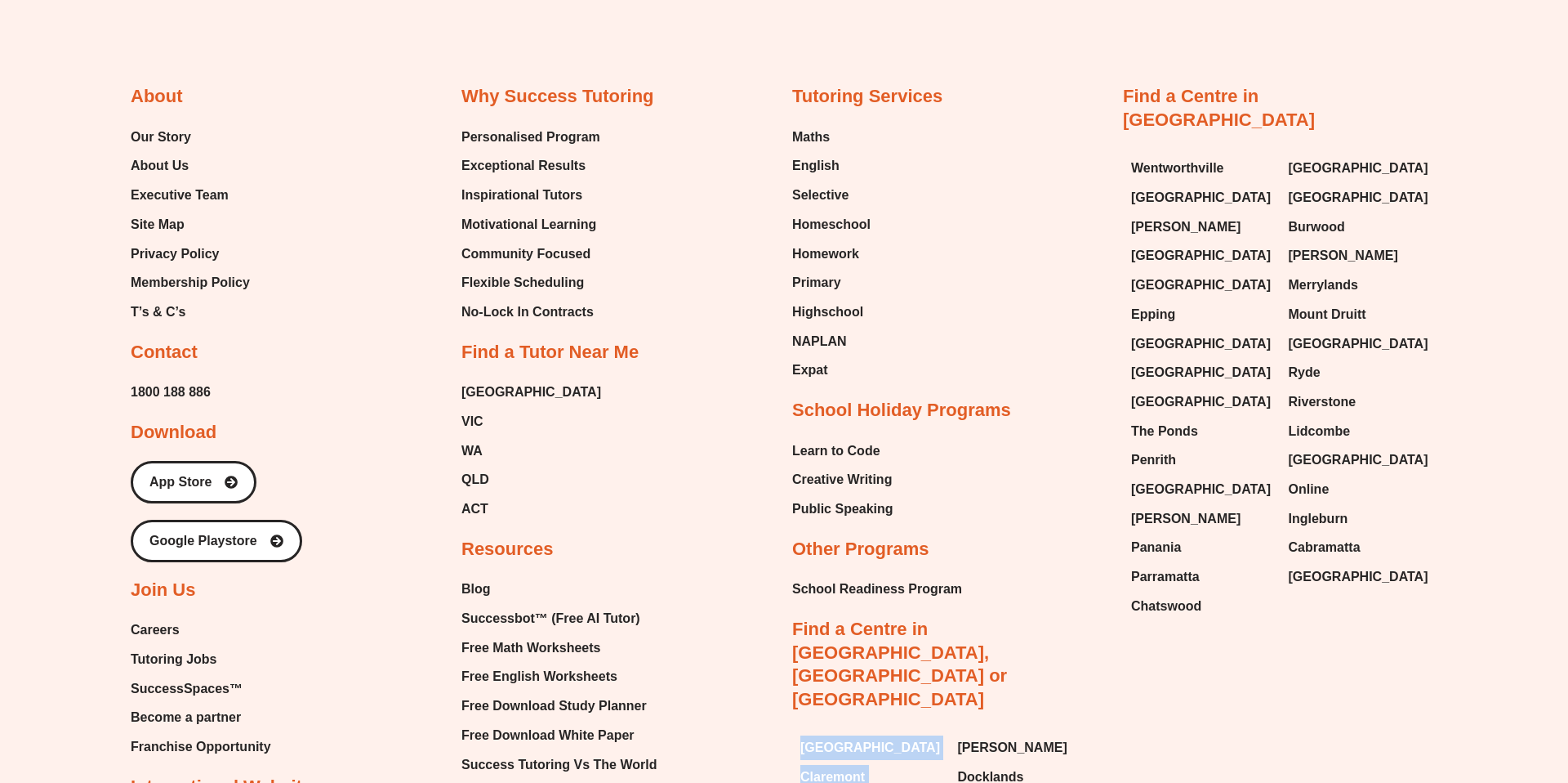
scroll to position [3919, 0]
drag, startPoint x: 1114, startPoint y: 68, endPoint x: 1375, endPoint y: 70, distance: 261.0
click at [1375, 70] on div "About Our Story About Us Executive Team Site Map Privacy Policy Membership Poli…" at bounding box center [784, 506] width 1307 height 991
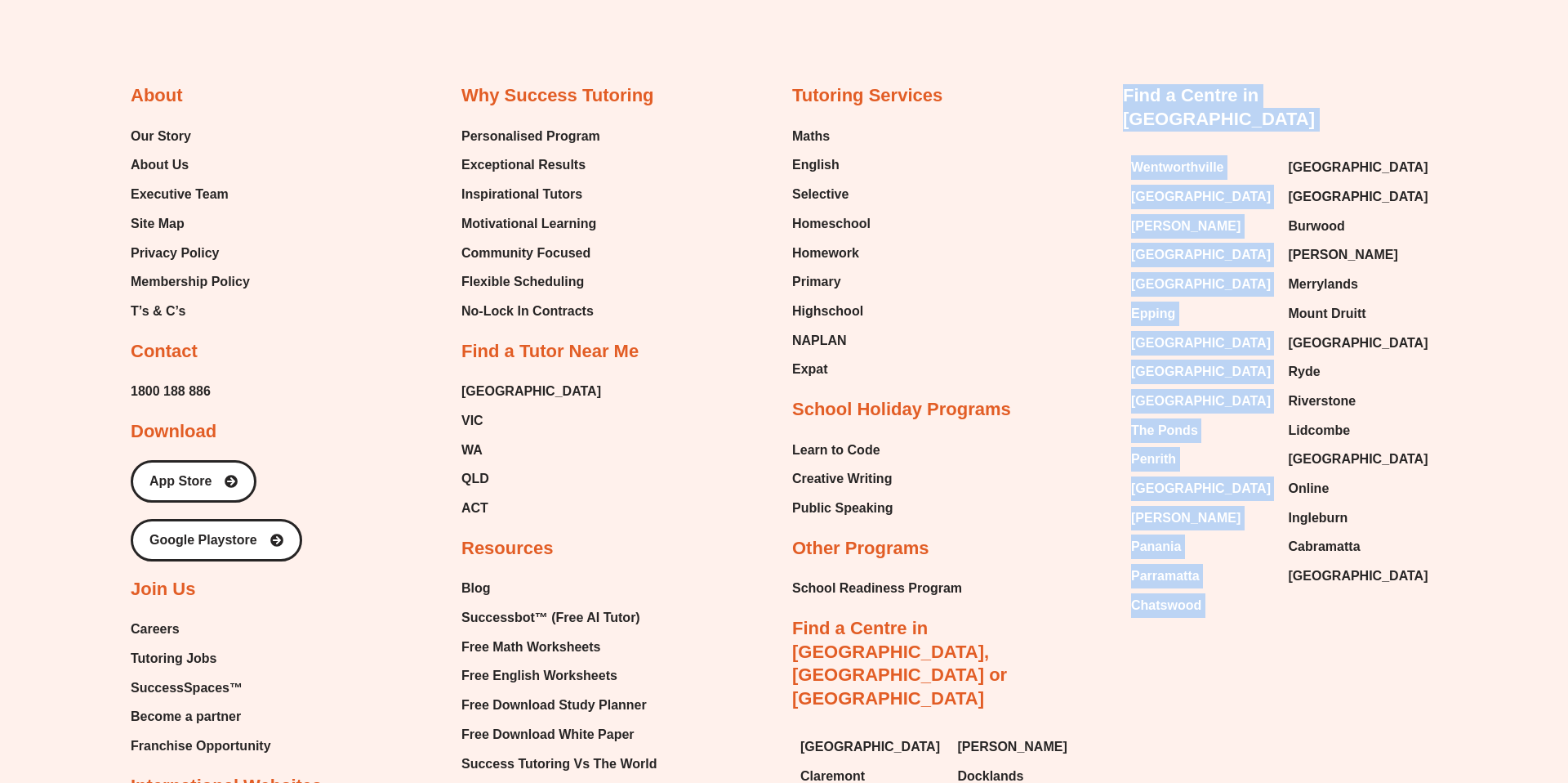
drag, startPoint x: 1331, startPoint y: 71, endPoint x: 1115, endPoint y: 70, distance: 216.0
click at [1114, 70] on div "About Our Story About Us Executive Team Site Map Privacy Policy Membership Poli…" at bounding box center [784, 506] width 1307 height 991
click at [1115, 70] on div "About Our Story About Us Executive Team Site Map Privacy Policy Membership Poli…" at bounding box center [784, 506] width 1307 height 991
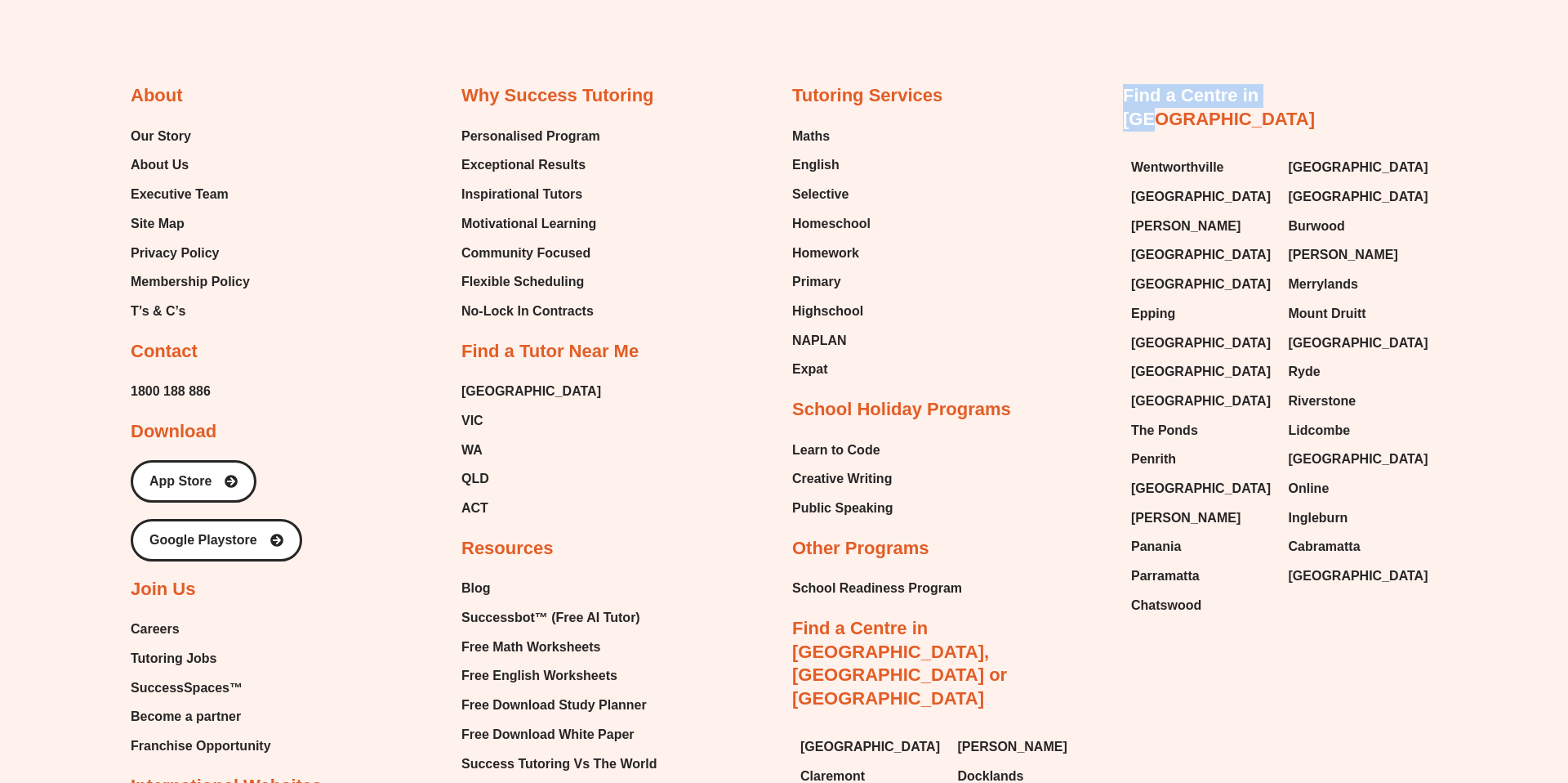
drag, startPoint x: 1114, startPoint y: 70, endPoint x: 1313, endPoint y: 65, distance: 199.1
click at [1314, 66] on div "About Our Story About Us Executive Team Site Map Privacy Policy Membership Poli…" at bounding box center [784, 506] width 1307 height 991
copy link "Find a Centre in [GEOGRAPHIC_DATA]"
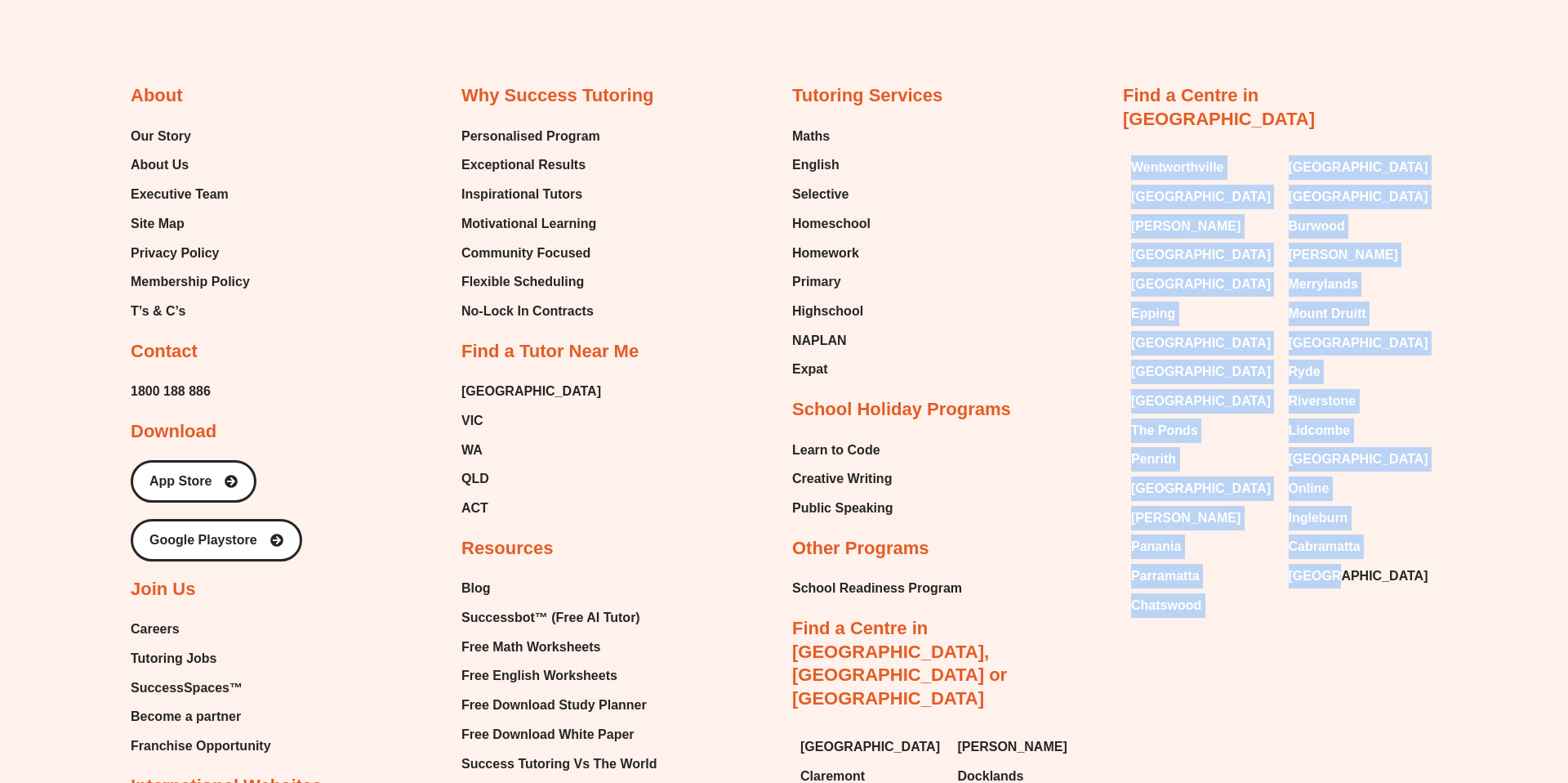
drag, startPoint x: 1118, startPoint y: 107, endPoint x: 1477, endPoint y: 571, distance: 586.7
click at [1477, 571] on div "Email Instagram Facebook Youtube Tumblr Linkedin About Our Story About Us Execu…" at bounding box center [784, 386] width 1568 height 1369
copy div "[GEOGRAPHIC_DATA] [GEOGRAPHIC_DATA] [GEOGRAPHIC_DATA][PERSON_NAME][GEOGRAPHIC_D…"
